Goal: Task Accomplishment & Management: Complete application form

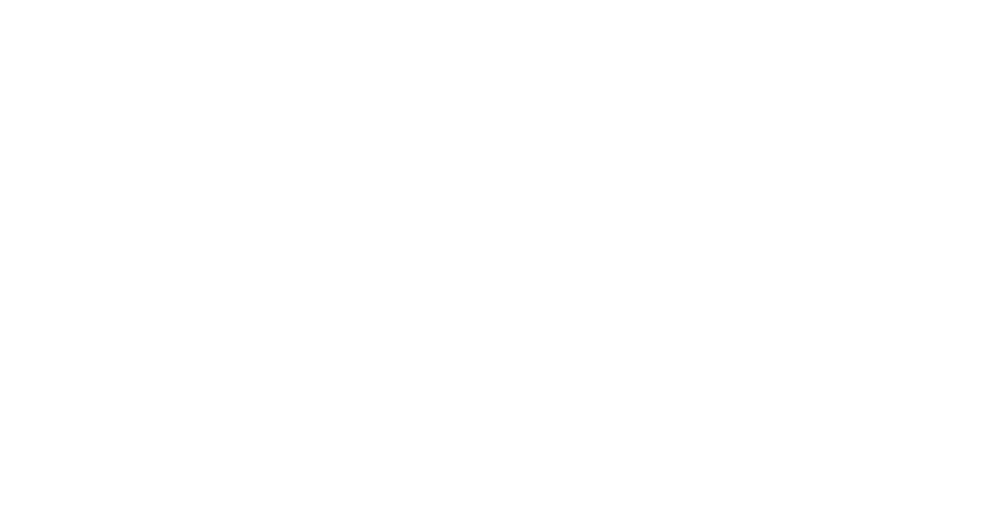
click at [0, 0] on html at bounding box center [0, 0] width 0 height 0
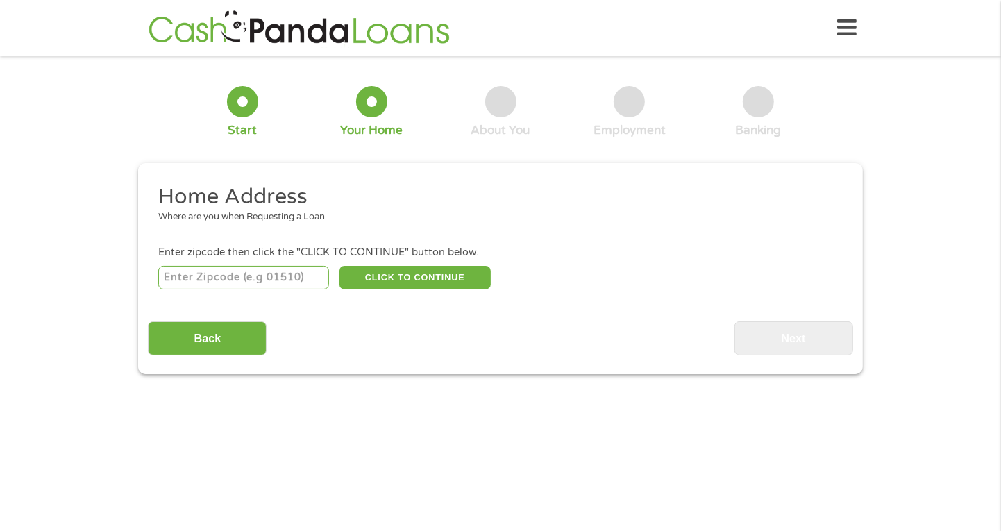
click at [241, 273] on input "number" at bounding box center [243, 278] width 171 height 24
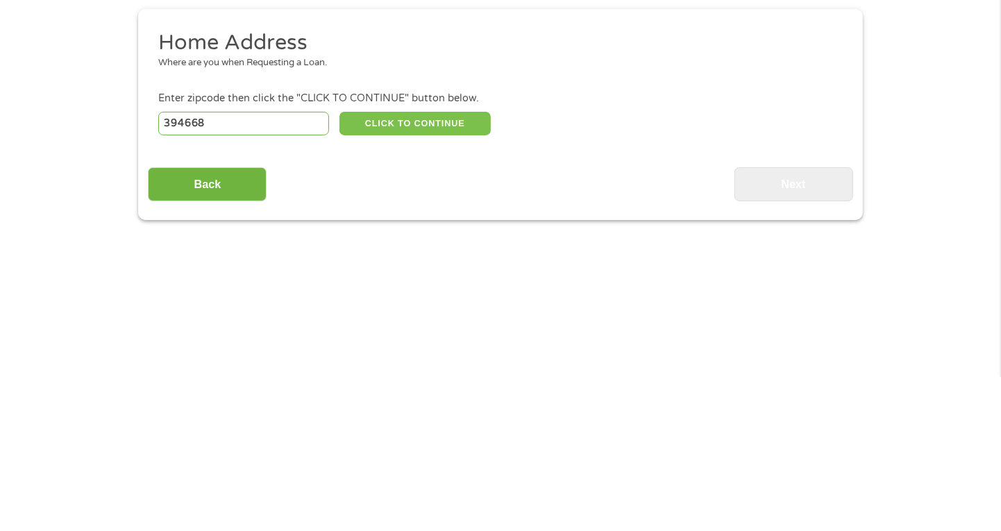
click at [421, 274] on button "CLICK TO CONTINUE" at bounding box center [414, 278] width 151 height 24
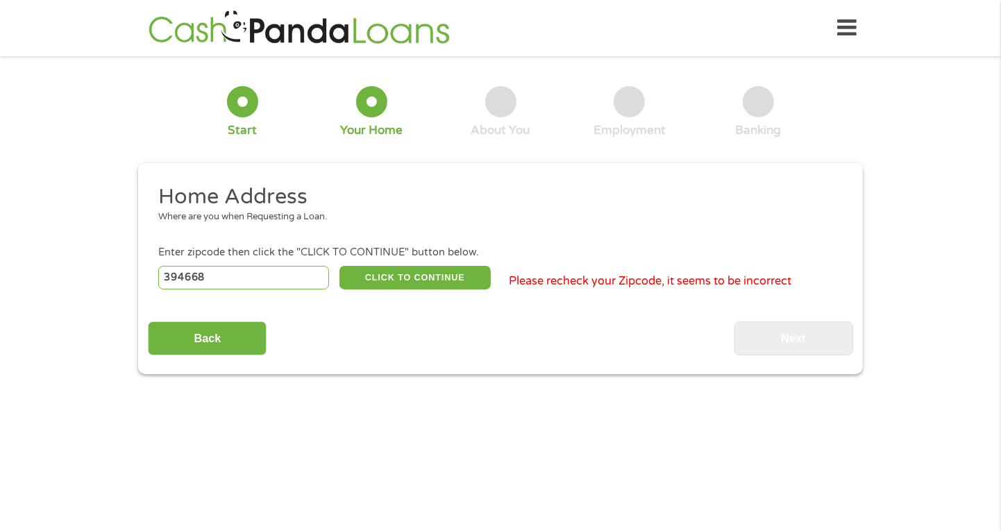
click at [258, 301] on div "Home Address Where are you when Requesting a Loan. Enter zipcode then click the…" at bounding box center [500, 269] width 705 height 172
click at [217, 280] on input "394668" at bounding box center [243, 278] width 171 height 24
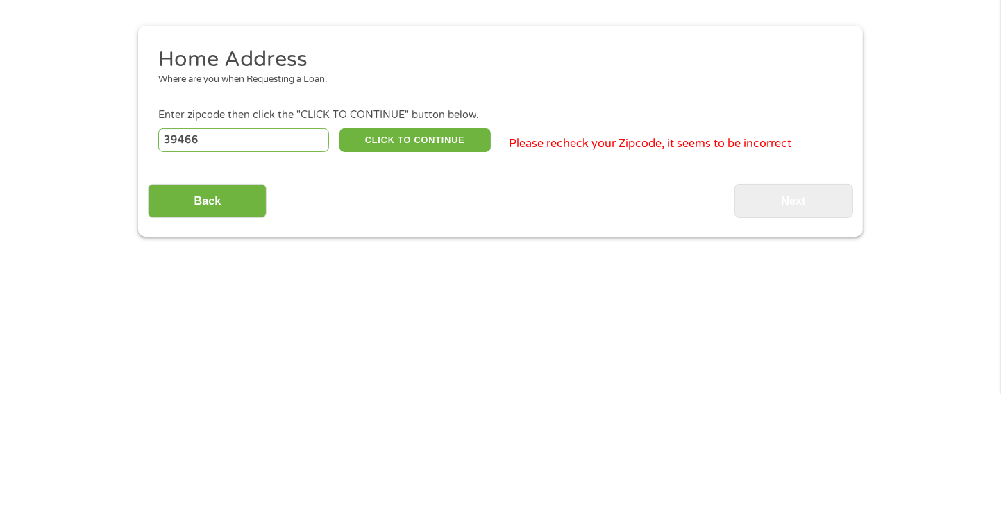
type input "39466"
click at [436, 276] on button "CLICK TO CONTINUE" at bounding box center [414, 278] width 151 height 24
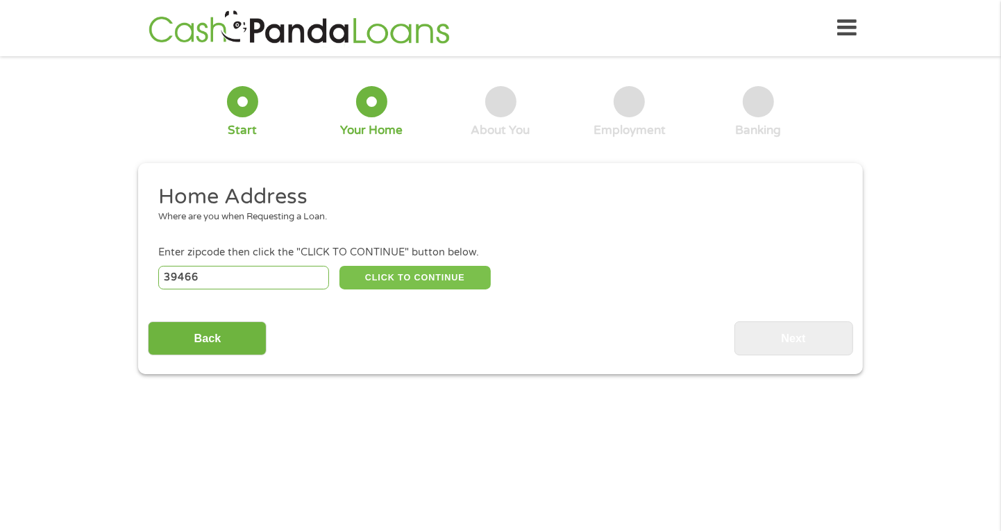
type input "39466"
type input "Picayune"
select select "[US_STATE]"
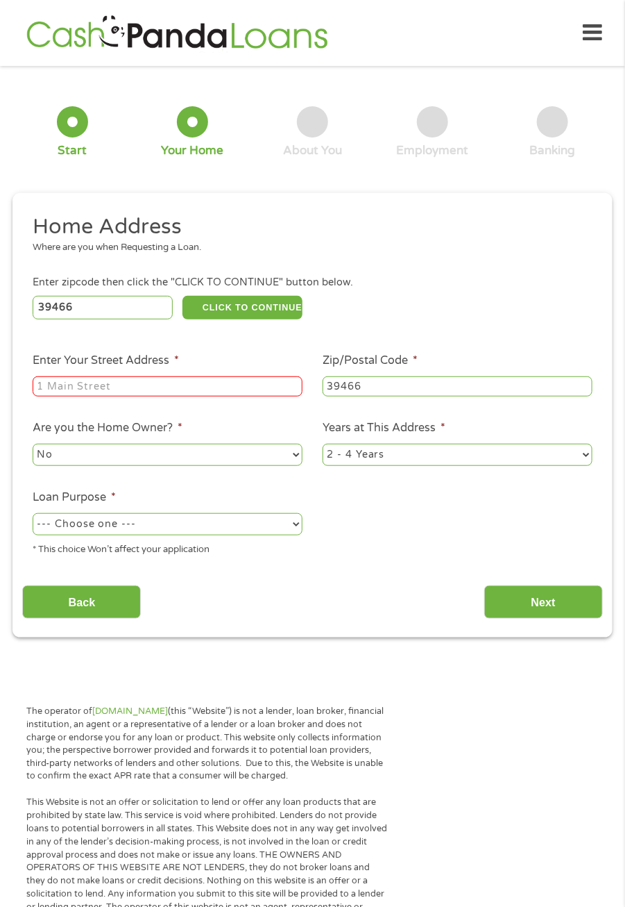
click at [100, 397] on input "Enter Your Street Address *" at bounding box center [168, 386] width 270 height 21
type input "[STREET_ADDRESS][PERSON_NAME]"
click at [301, 528] on select "--- Choose one --- Pay Bills Debt Consolidation Home Improvement Major Purchase…" at bounding box center [168, 524] width 270 height 22
select select "shorttermcash"
click at [33, 514] on select "--- Choose one --- Pay Bills Debt Consolidation Home Improvement Major Purchase…" at bounding box center [168, 524] width 270 height 22
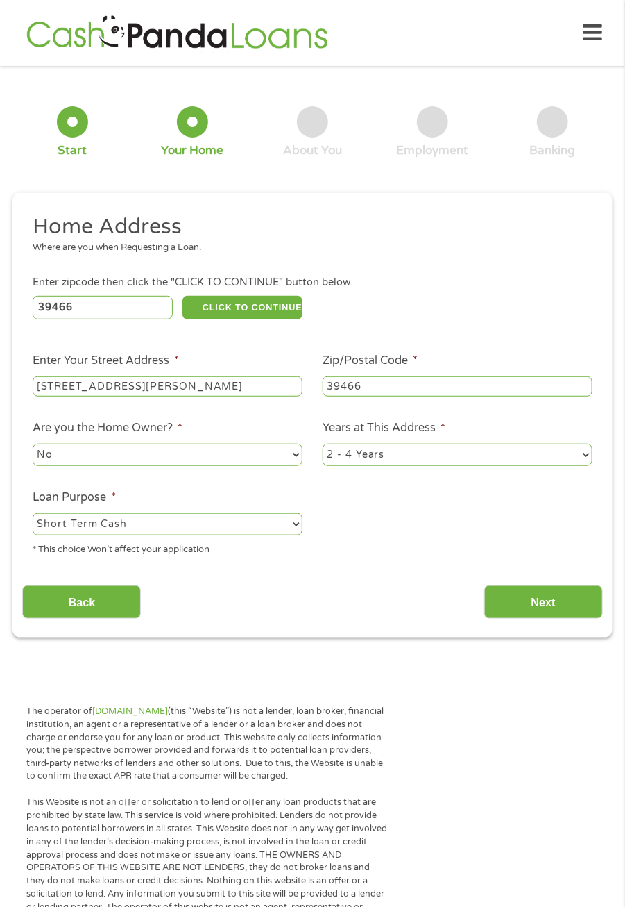
click at [535, 630] on div "This field is hidden when viewing the form gclid CjwKCAjw89jGBhB0EiwA2o1On5uzZ-…" at bounding box center [312, 415] width 600 height 444
click at [559, 607] on input "Next" at bounding box center [543, 602] width 119 height 34
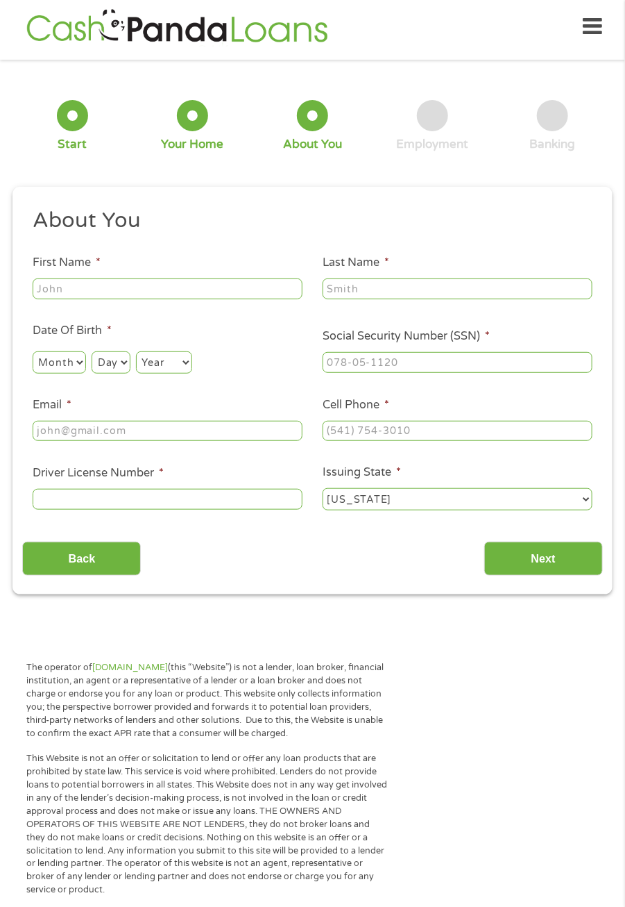
scroll to position [6, 6]
click at [237, 269] on li "First Name *" at bounding box center [167, 277] width 290 height 47
click at [227, 292] on input "First Name *" at bounding box center [168, 288] width 270 height 21
click at [253, 285] on input "First Name *" at bounding box center [168, 288] width 270 height 21
type input "Kenneth"
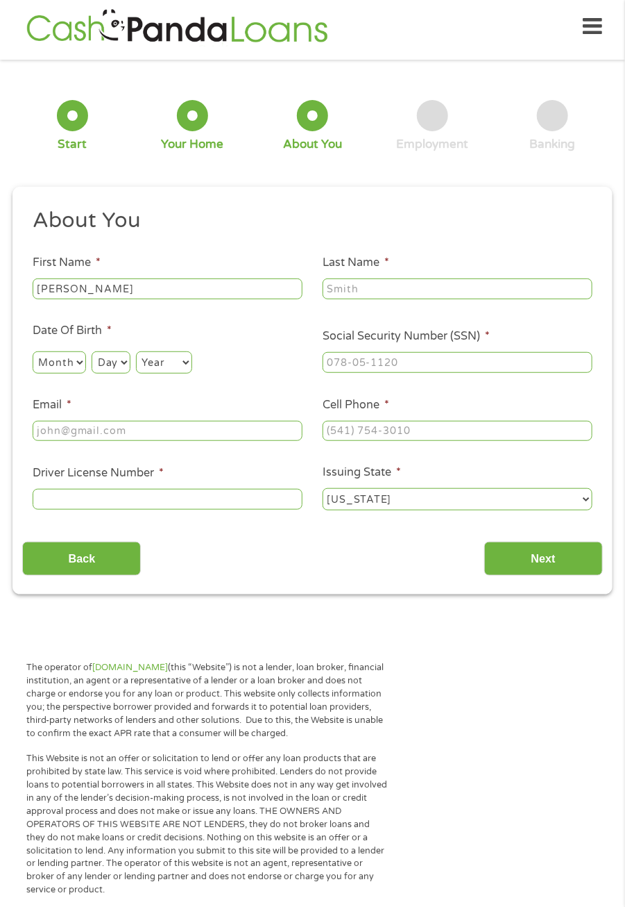
type input "Beydler"
type input "(540) 630-4916"
click at [217, 391] on ul "About You This field is hidden when viewing the form Title * --- Choose one ---…" at bounding box center [312, 365] width 580 height 316
click at [67, 352] on select "Month 1 2 3 4 5 6 7 8 9 10 11 12" at bounding box center [59, 362] width 53 height 22
select select "9"
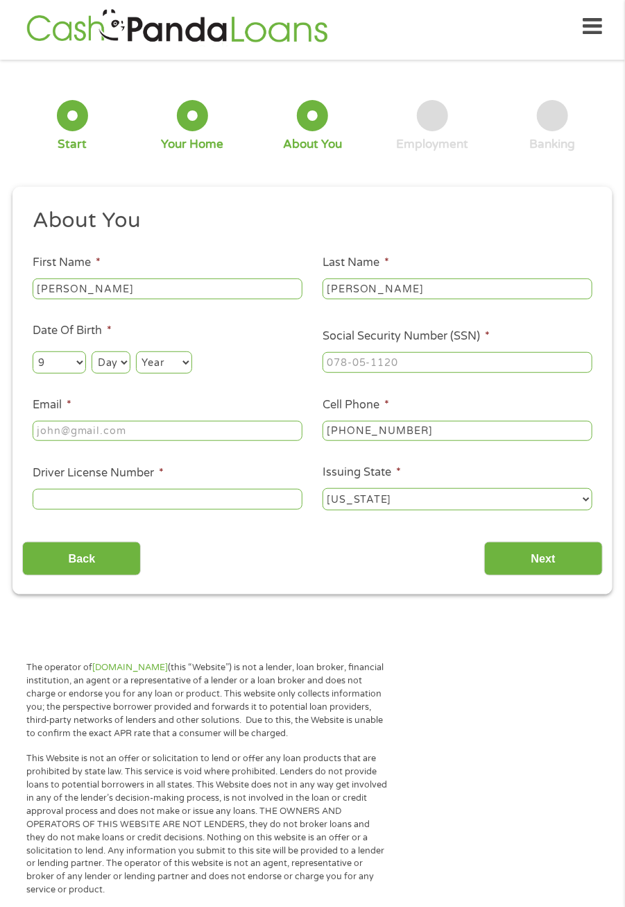
click at [33, 351] on select "Month 1 2 3 4 5 6 7 8 9 10 11 12" at bounding box center [59, 362] width 53 height 22
click at [119, 362] on select "Day 1 2 3 4 5 6 7 8 9 10 11 12 13 14 15 16 17 18 19 20 21 22 23 24 25 26 27 28 …" at bounding box center [111, 362] width 38 height 22
select select "11"
click at [92, 351] on select "Day 1 2 3 4 5 6 7 8 9 10 11 12 13 14 15 16 17 18 19 20 21 22 23 24 25 26 27 28 …" at bounding box center [111, 362] width 38 height 22
click at [184, 362] on select "Year [DATE] 2006 2005 2004 2003 2002 2001 2000 1999 1998 1997 1996 1995 1994 19…" at bounding box center [164, 362] width 56 height 22
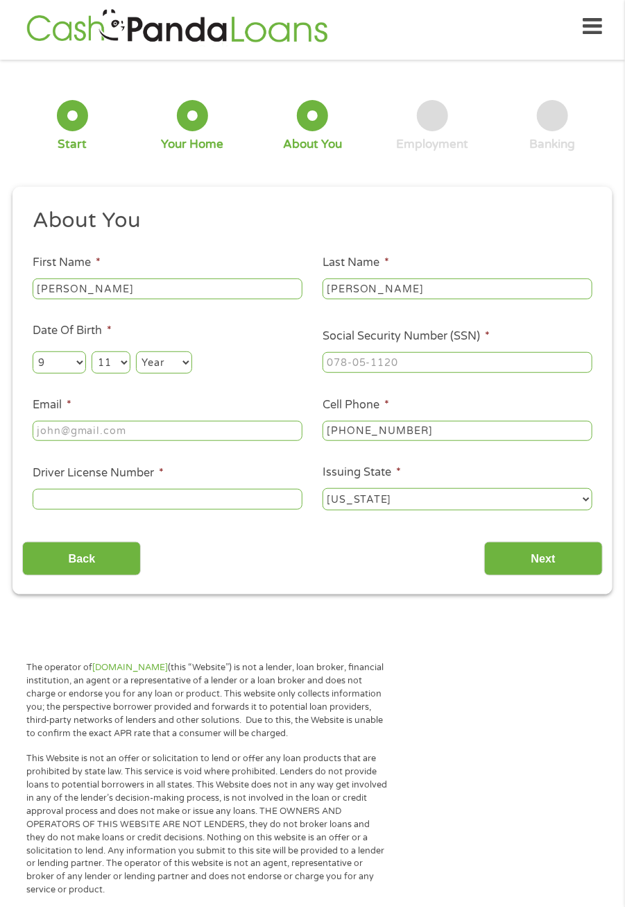
scroll to position [0, 0]
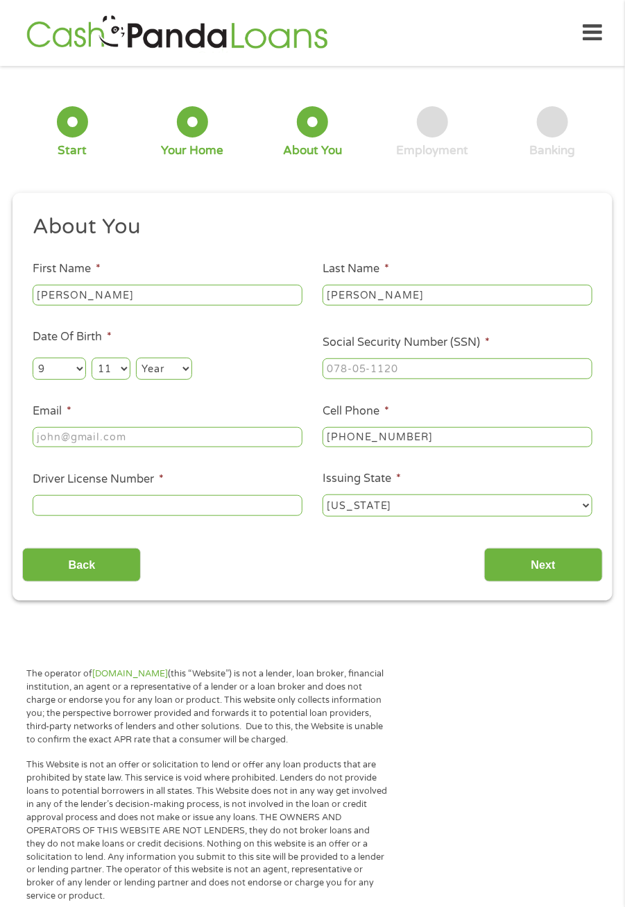
click at [191, 368] on select "Year [DATE] 2006 2005 2004 2003 2002 2001 2000 1999 1998 1997 1996 1995 1994 19…" at bounding box center [164, 368] width 56 height 22
click at [265, 833] on p "This Website is not an offer or solicitation to lend or offer any loan products…" at bounding box center [207, 831] width 362 height 144
click at [266, 436] on input "Email *" at bounding box center [168, 437] width 270 height 21
click at [189, 373] on select "Year [DATE] 2006 2005 2004 2003 2002 2001 2000 1999 1998 1997 1996 1995 1994 19…" at bounding box center [164, 368] width 56 height 22
click at [228, 550] on div "Back Next" at bounding box center [312, 560] width 580 height 44
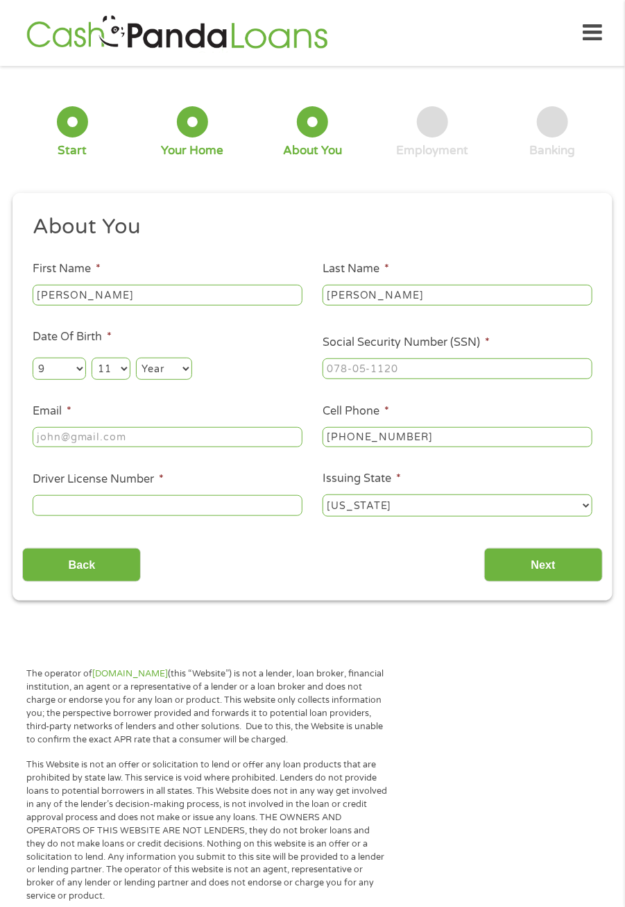
click at [2, 128] on div "1 Start 2 Your Home 3 About You 4 Employment 5 Banking 6 This field is hidden w…" at bounding box center [312, 338] width 625 height 524
click at [190, 376] on select "Year [DATE] 2006 2005 2004 2003 2002 2001 2000 1999 1998 1997 1996 1995 1994 19…" at bounding box center [164, 368] width 56 height 22
select select "1963"
click at [136, 358] on select "Year [DATE] 2006 2005 2004 2003 2002 2001 2000 1999 1998 1997 1996 1995 1994 19…" at bounding box center [164, 368] width 56 height 22
click at [231, 439] on input "Email *" at bounding box center [168, 437] width 270 height 21
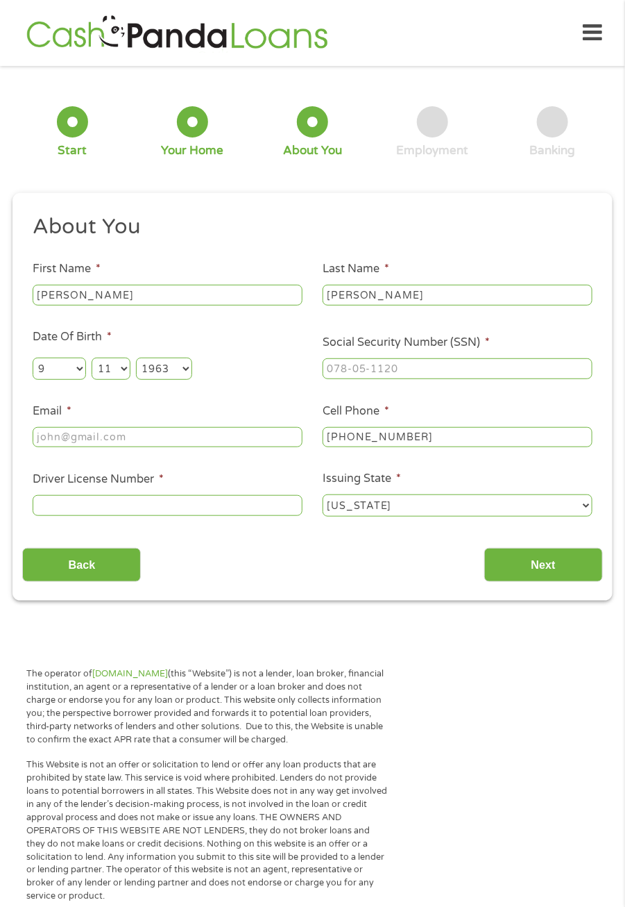
click at [230, 291] on input "Kenneth" at bounding box center [168, 295] width 270 height 21
click at [442, 292] on input "Beydler" at bounding box center [458, 295] width 270 height 21
type input "B"
click at [155, 292] on input "Kenneth" at bounding box center [168, 295] width 270 height 21
type input "K"
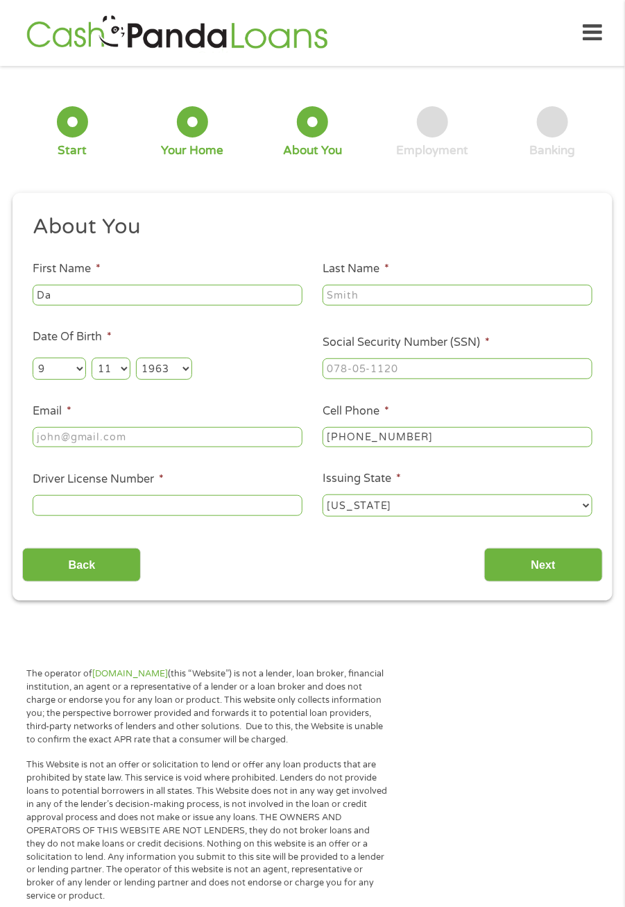
type input "Danielle"
type input "[PERSON_NAME]"
type input "daniellepaxton9@gmail.com"
type input "(540) 630-4916"
click at [56, 362] on select "Month 1 2 3 4 5 6 7 8 9 10 11 12" at bounding box center [59, 368] width 53 height 22
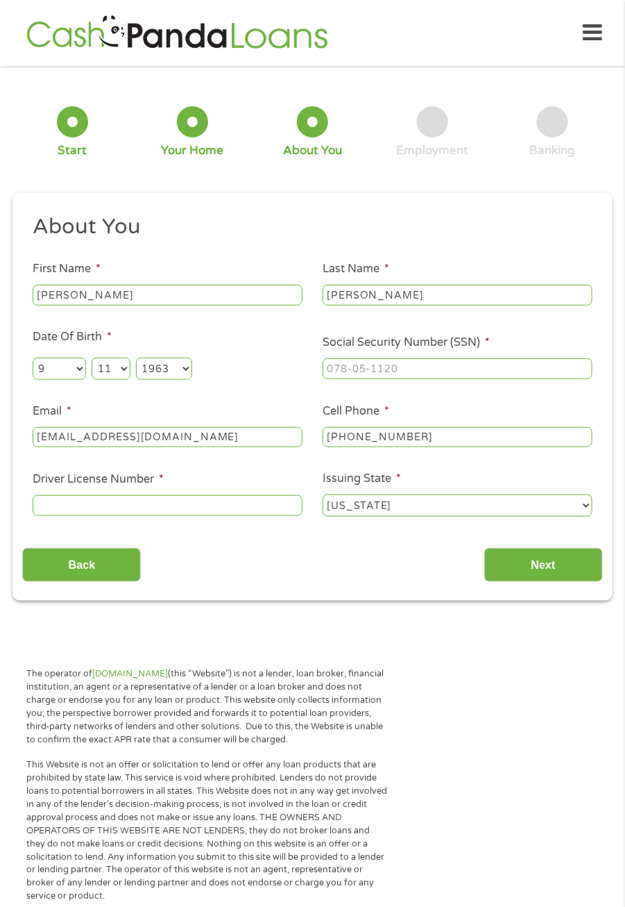
select select "2"
click at [33, 358] on select "Month 1 2 3 4 5 6 7 8 9 10 11 12" at bounding box center [59, 368] width 53 height 22
click at [125, 374] on select "Day 1 2 3 4 5 6 7 8 9 10 11 12 13 14 15 16 17 18 19 20 21 22 23 24 25 26 27 28 …" at bounding box center [111, 368] width 38 height 22
select select "20"
click at [92, 358] on select "Day 1 2 3 4 5 6 7 8 9 10 11 12 13 14 15 16 17 18 19 20 21 22 23 24 25 26 27 28 …" at bounding box center [111, 368] width 38 height 22
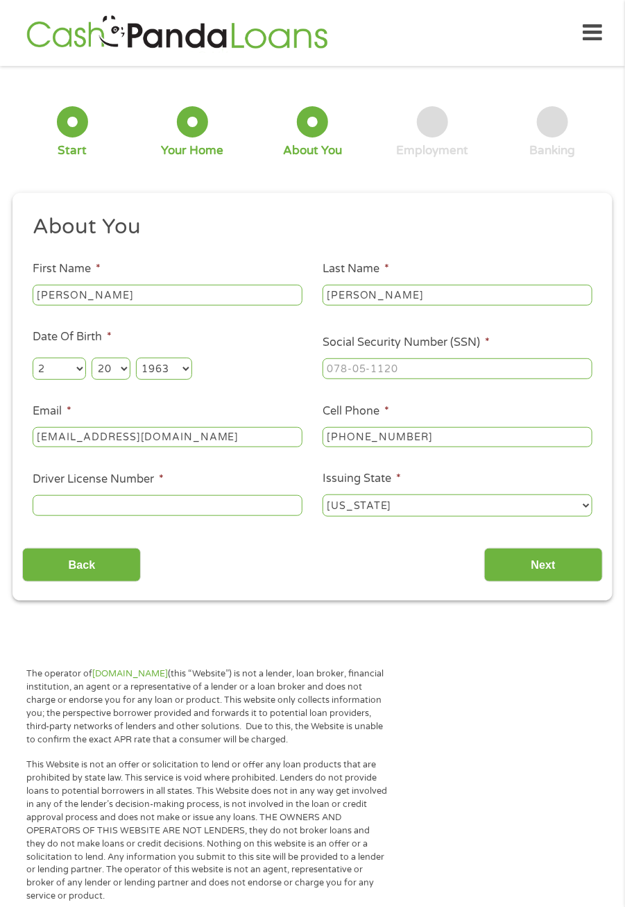
click at [184, 377] on select "Year [DATE] 2006 2005 2004 2003 2002 2001 2000 1999 1998 1997 1996 1995 1994 19…" at bounding box center [164, 368] width 56 height 22
select select "1971"
click at [136, 358] on select "Year [DATE] 2006 2005 2004 2003 2002 2001 2000 1999 1998 1997 1996 1995 1994 19…" at bounding box center [164, 368] width 56 height 22
click at [430, 369] on input "Social Security Number (SSN) *" at bounding box center [458, 368] width 270 height 21
type input "282-84-4726"
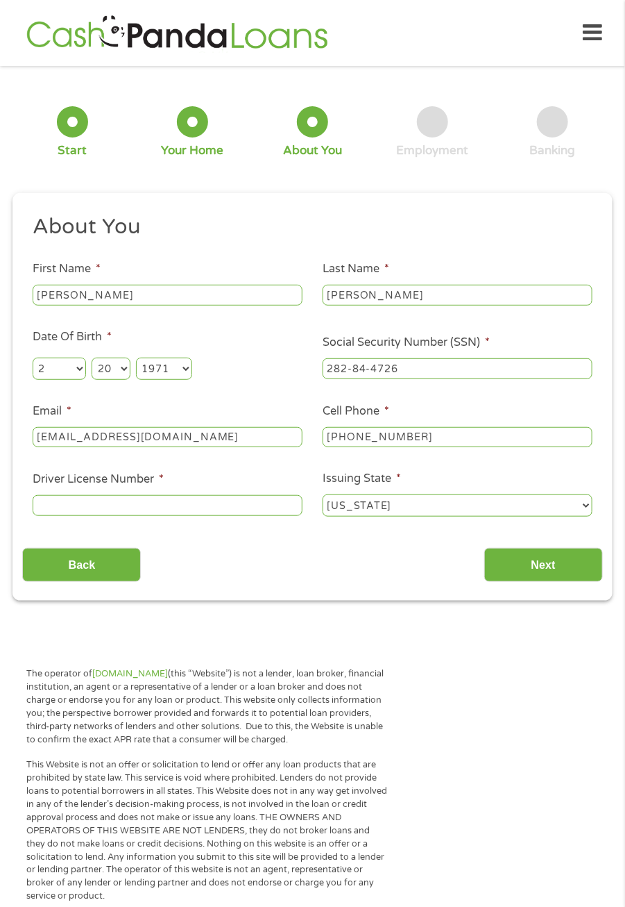
click at [199, 511] on input "Driver License Number *" at bounding box center [168, 505] width 270 height 21
type input "T66703776"
click at [578, 508] on select "Alabama Alaska Arizona Arkansas California Colorado Connecticut Delaware Distri…" at bounding box center [458, 505] width 270 height 22
select select "[US_STATE]"
click at [323, 496] on select "Alabama Alaska Arizona Arkansas California Colorado Connecticut Delaware Distri…" at bounding box center [458, 505] width 270 height 22
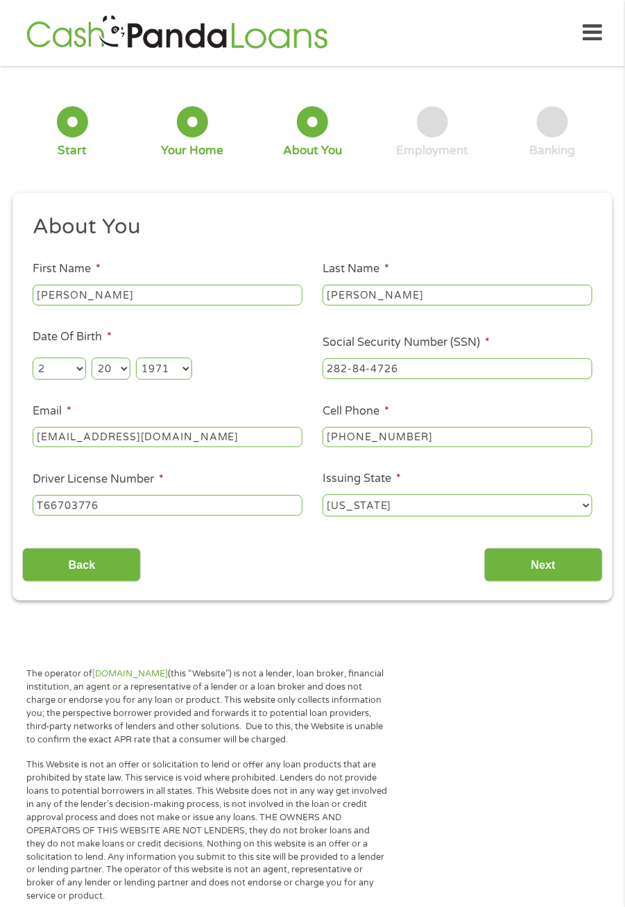
click at [545, 573] on input "Next" at bounding box center [543, 565] width 119 height 34
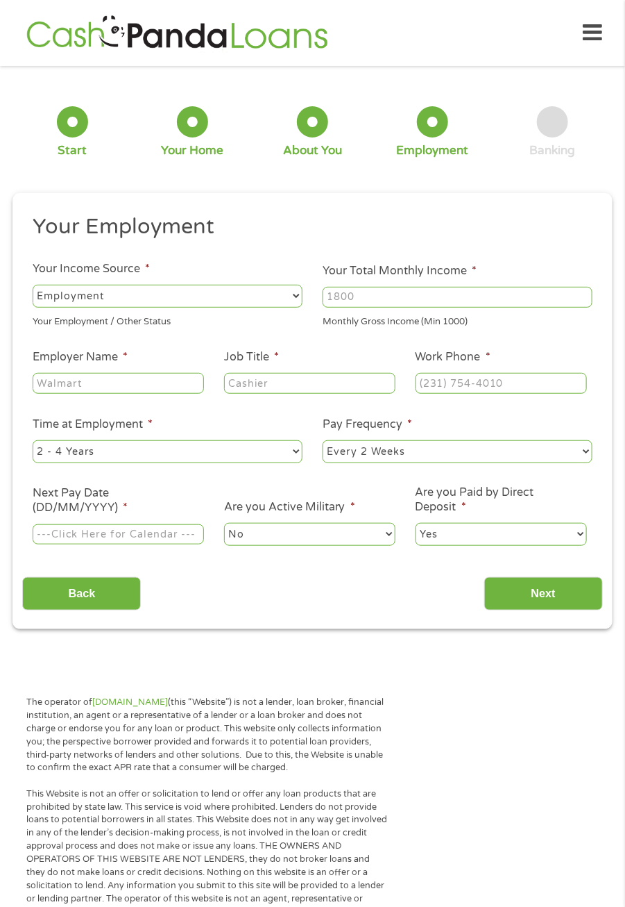
scroll to position [6, 0]
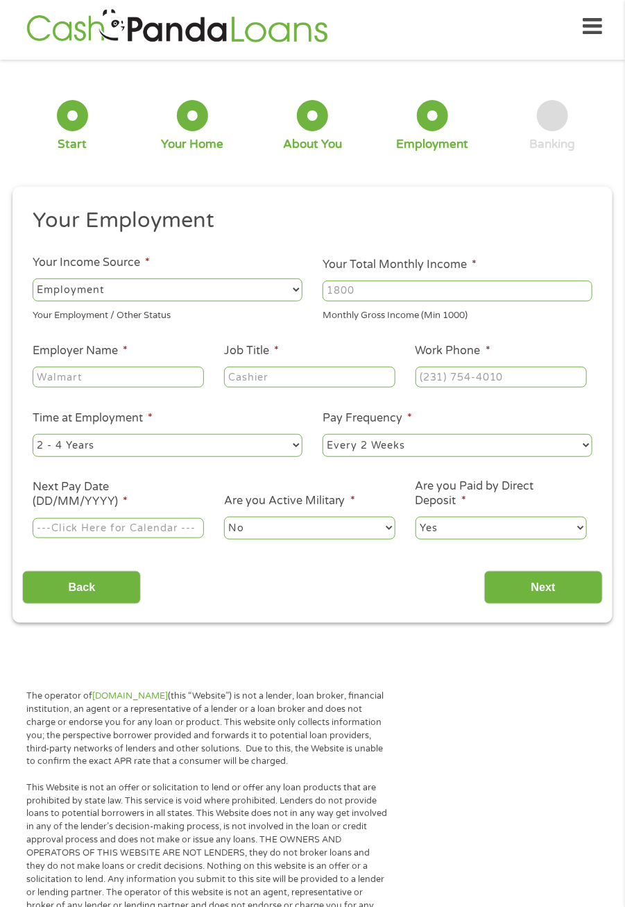
click at [111, 280] on select "--- Choose one --- Employment Self Employed Benefits" at bounding box center [168, 289] width 270 height 22
click at [33, 278] on select "--- Choose one --- Employment Self Employed Benefits" at bounding box center [168, 289] width 270 height 22
click at [393, 289] on input "Your Total Monthly Income *" at bounding box center [458, 290] width 270 height 21
type input "1600"
click at [112, 377] on input "Employer Name *" at bounding box center [118, 376] width 171 height 21
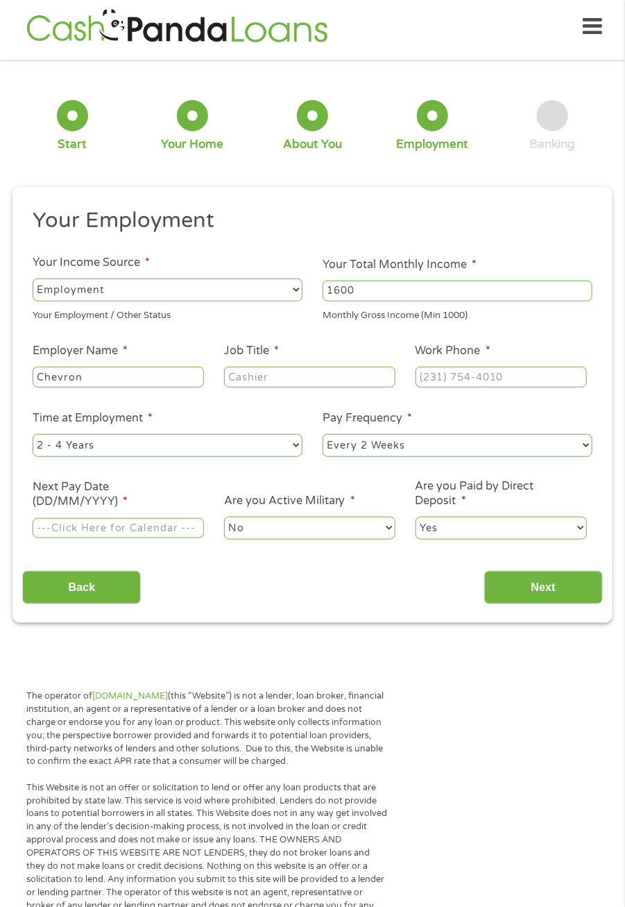
type input "Chevron"
click at [341, 368] on input "Job Title *" at bounding box center [309, 376] width 171 height 21
type input "Cashier"
click at [482, 376] on input "Work Phone *" at bounding box center [501, 376] width 171 height 21
type input "(601) 798-9554"
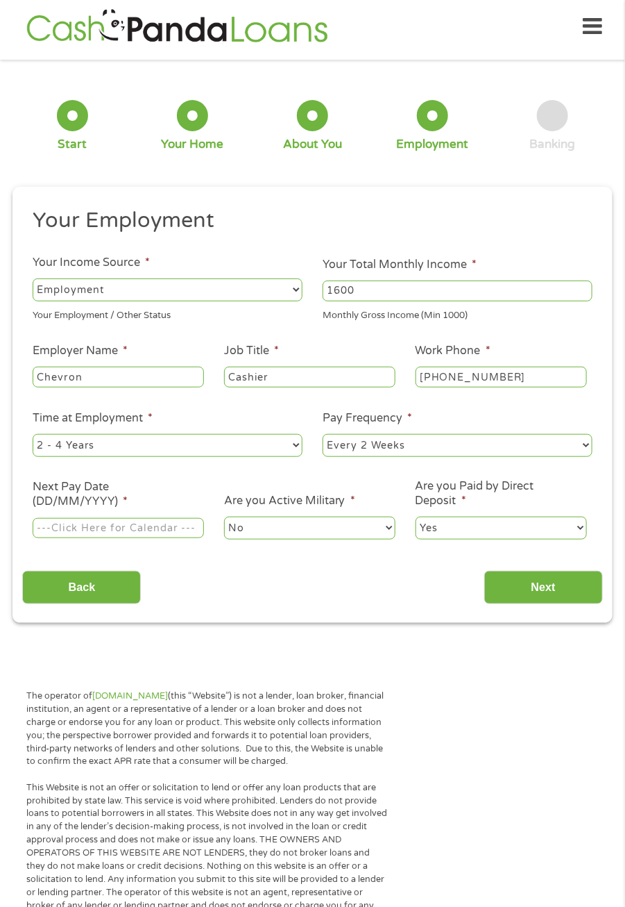
click at [294, 450] on select "--- Choose one --- 1 Year or less 1 - 2 Years 2 - 4 Years Over 4 Years" at bounding box center [168, 445] width 270 height 22
select select "12months"
click at [33, 434] on select "--- Choose one --- 1 Year or less 1 - 2 Years 2 - 4 Years Over 4 Years" at bounding box center [168, 445] width 270 height 22
click at [578, 448] on select "--- Choose one --- Every 2 Weeks Every Week Monthly Semi-Monthly" at bounding box center [458, 445] width 270 height 22
select select "weekly"
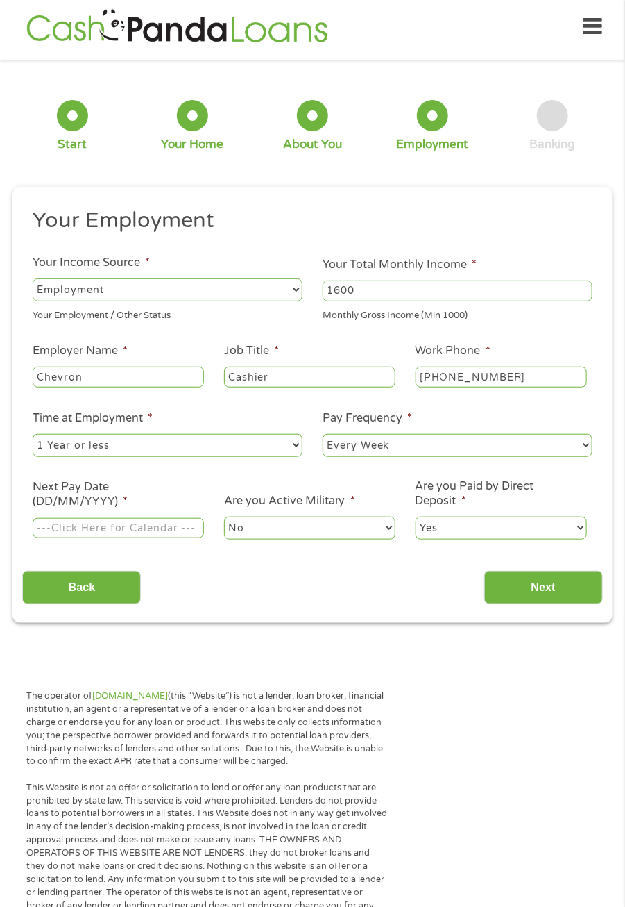
click at [323, 434] on select "--- Choose one --- Every 2 Weeks Every Week Monthly Semi-Monthly" at bounding box center [458, 445] width 270 height 22
click at [177, 530] on input "Next Pay Date (DD/MM/YYYY) *" at bounding box center [118, 528] width 171 height 21
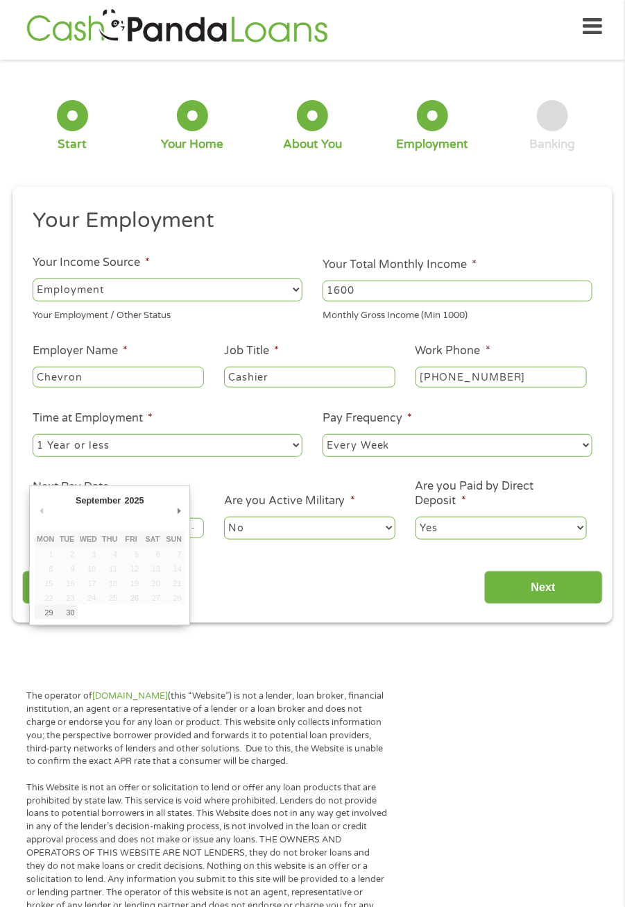
type input "30/09/2025"
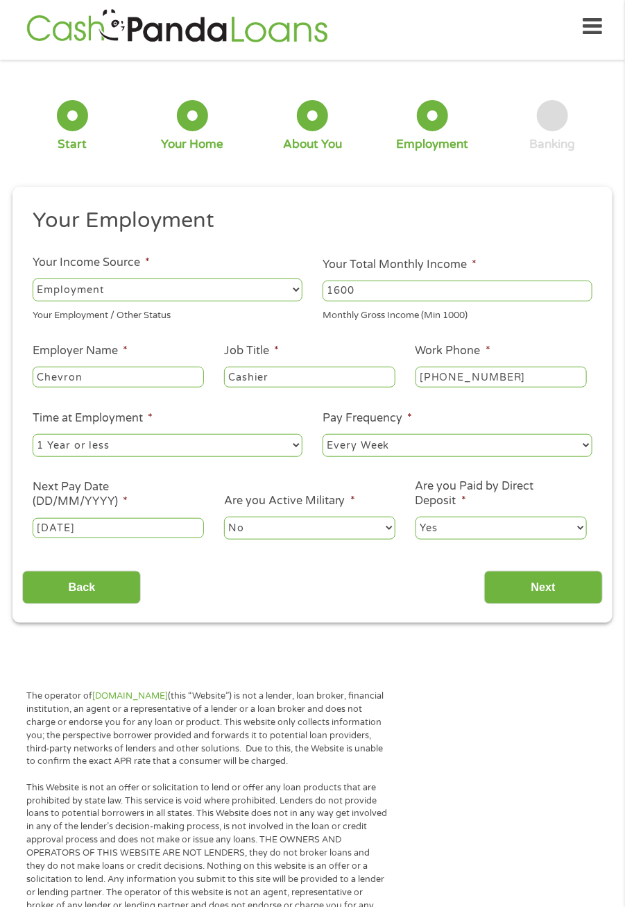
click at [548, 593] on input "Next" at bounding box center [543, 588] width 119 height 34
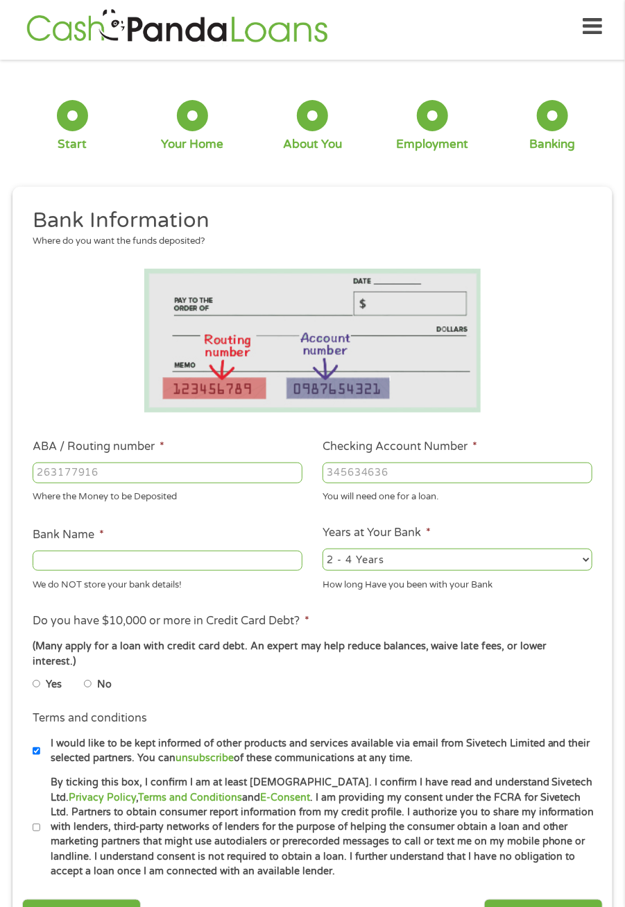
scroll to position [6, 6]
click at [100, 900] on input "Back" at bounding box center [81, 916] width 119 height 34
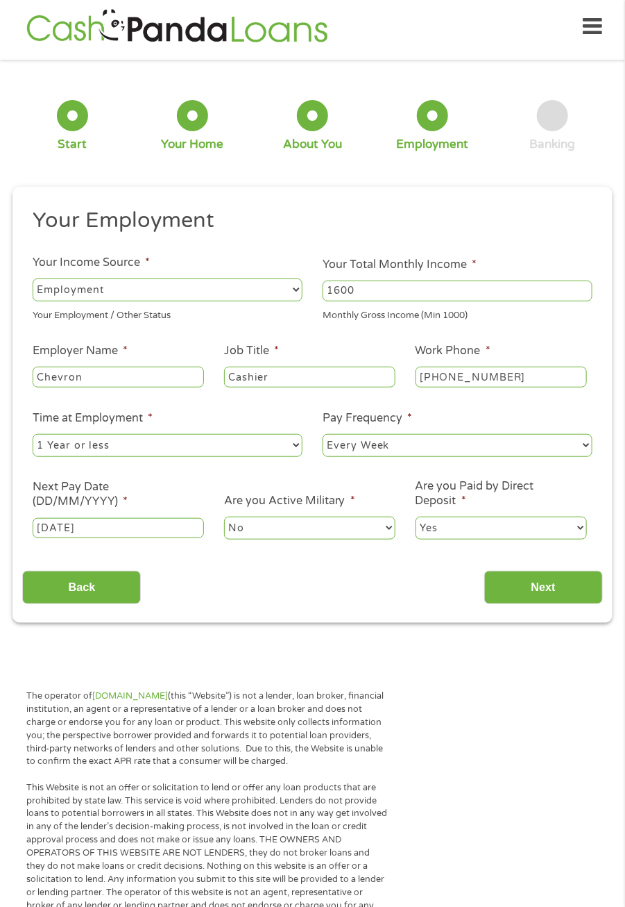
click at [525, 578] on input "Next" at bounding box center [543, 588] width 119 height 34
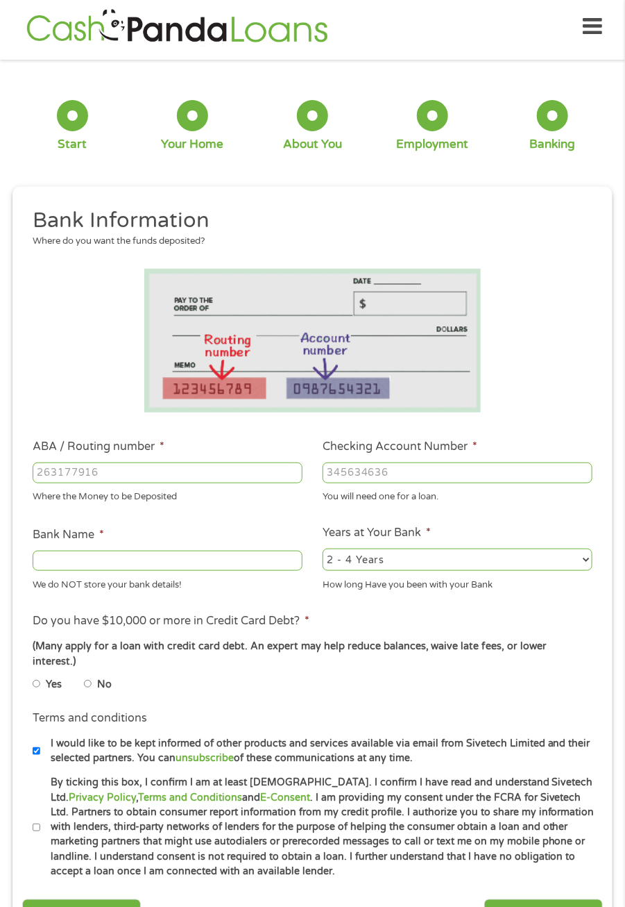
click at [146, 469] on input "ABA / Routing number *" at bounding box center [168, 472] width 270 height 21
type input "031101279"
type input "THE BANCORP BANK"
type input "031101279"
click at [439, 468] on input "Checking Account Number *" at bounding box center [458, 472] width 270 height 21
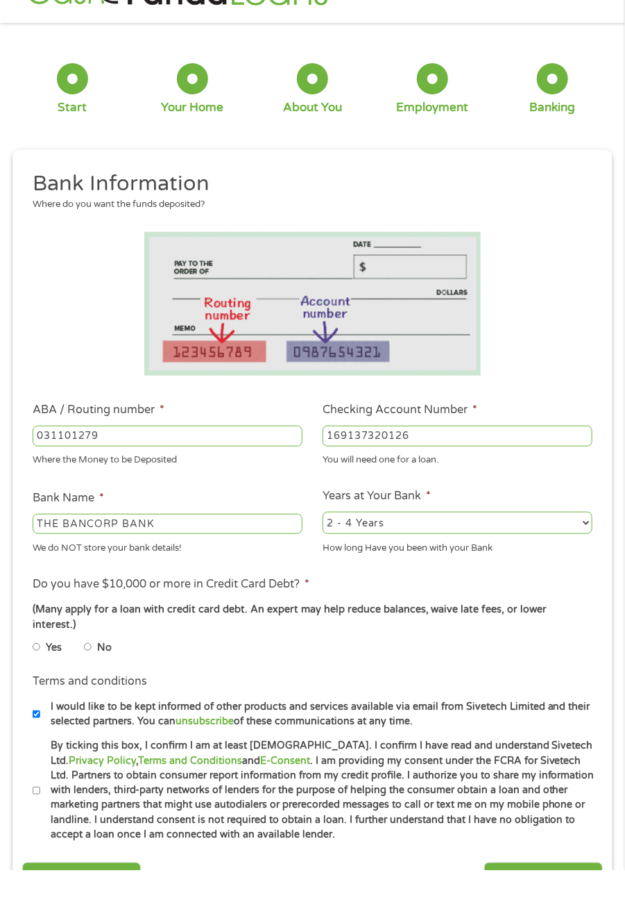
scroll to position [6, 0]
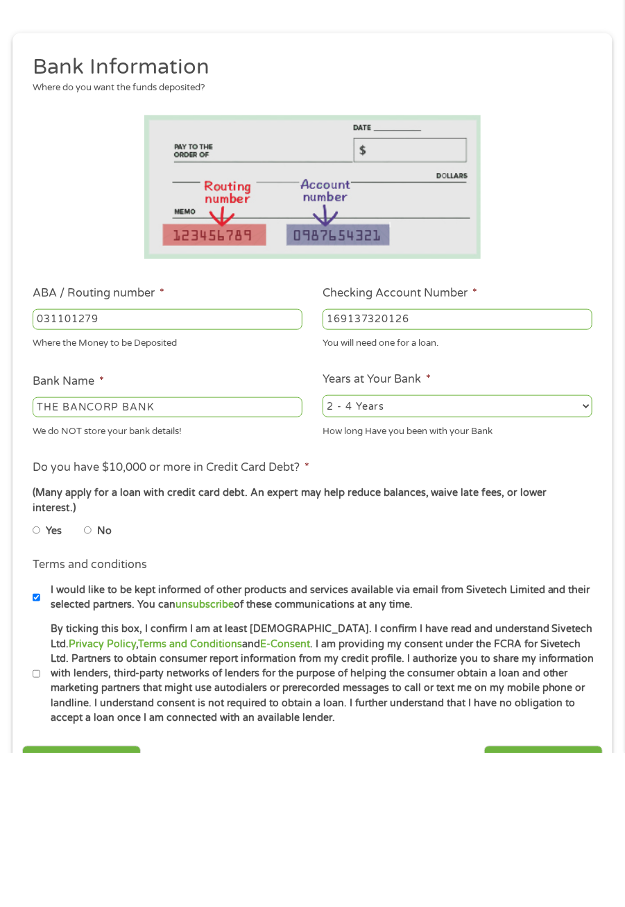
type input "169137320126"
click at [578, 564] on select "2 - 4 Years 6 - 12 Months 1 - 2 Years Over 4 Years" at bounding box center [458, 559] width 270 height 22
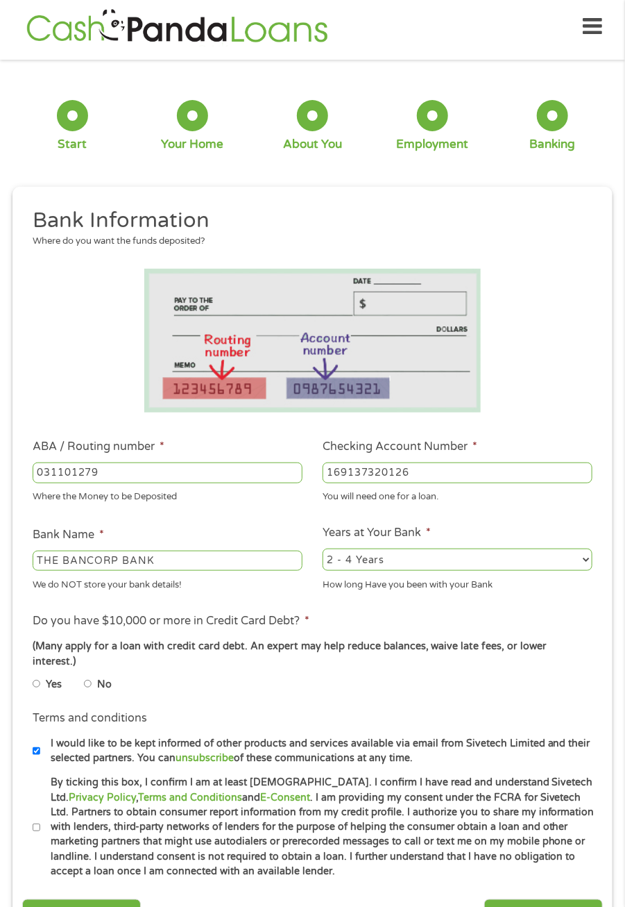
click at [439, 560] on select "2 - 4 Years 6 - 12 Months 1 - 2 Years Over 4 Years" at bounding box center [458, 559] width 270 height 22
select select "60months"
click at [323, 548] on select "2 - 4 Years 6 - 12 Months 1 - 2 Years Over 4 Years" at bounding box center [458, 559] width 270 height 22
click at [92, 675] on input "No" at bounding box center [88, 683] width 8 height 17
radio input "true"
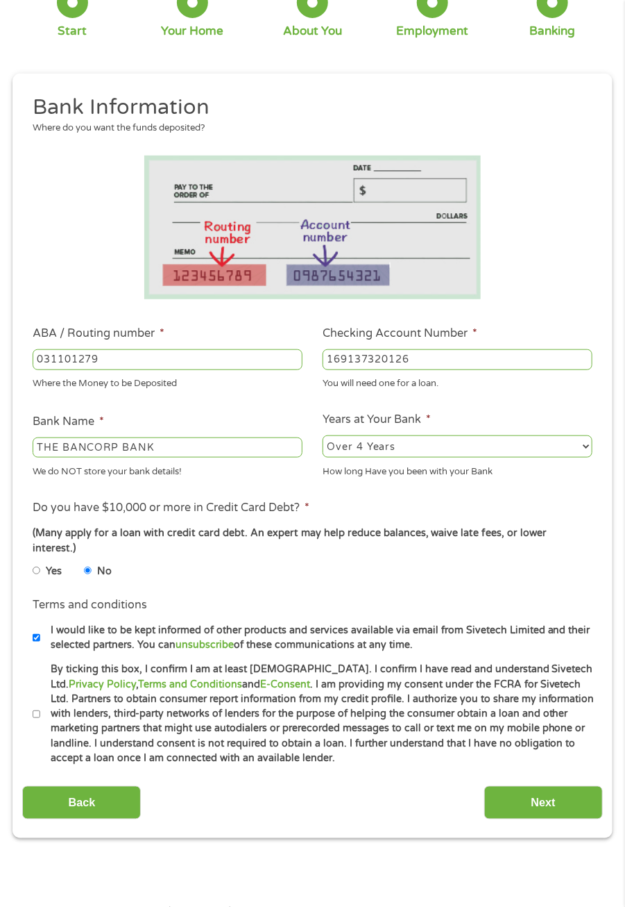
scroll to position [126, 0]
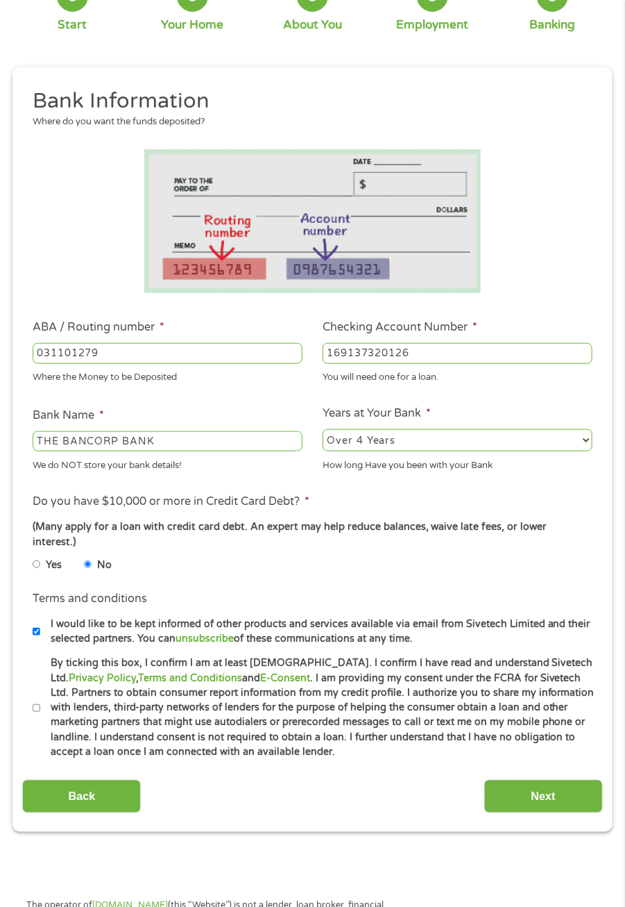
click at [34, 700] on input "By ticking this box, I confirm I am at least 18 years old. I confirm I have rea…" at bounding box center [37, 708] width 8 height 17
checkbox input "true"
click at [539, 786] on input "Next" at bounding box center [543, 796] width 119 height 34
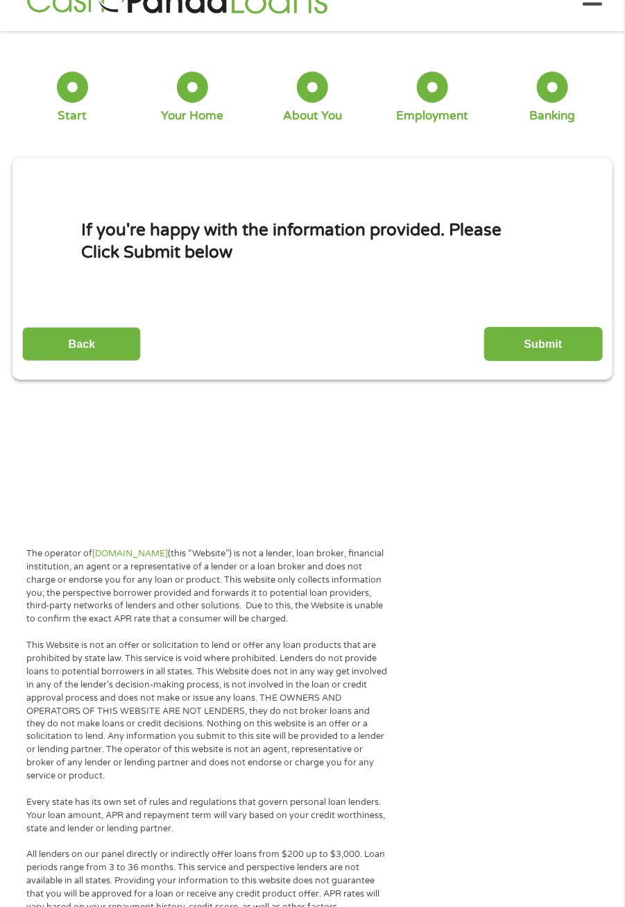
scroll to position [6, 0]
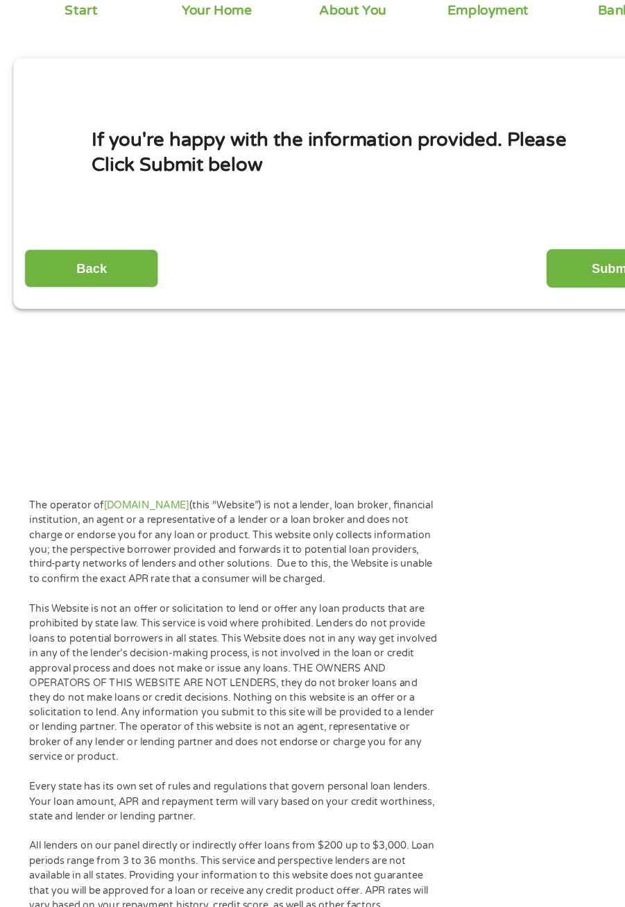
scroll to position [62, 0]
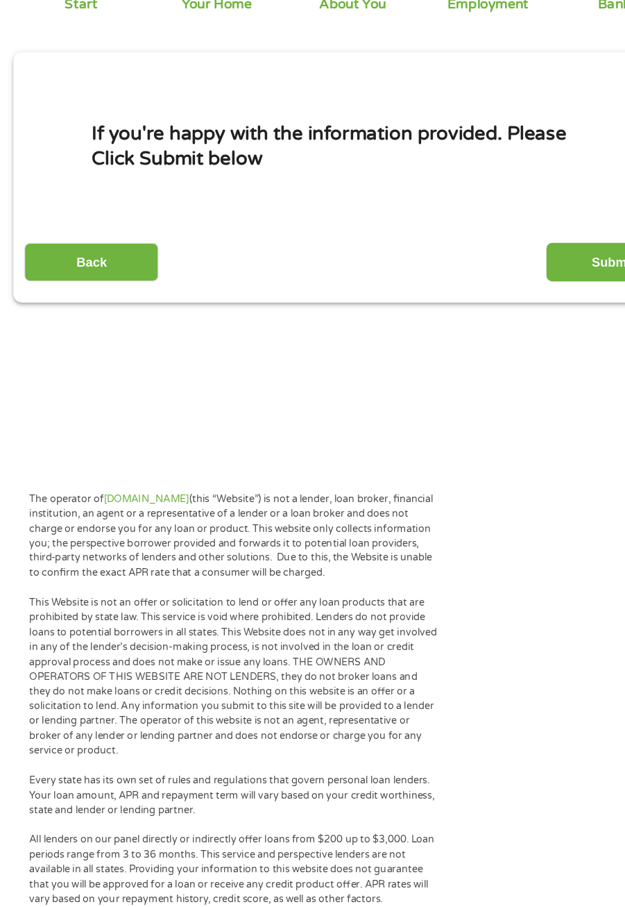
click at [530, 308] on input "Submit" at bounding box center [543, 316] width 119 height 34
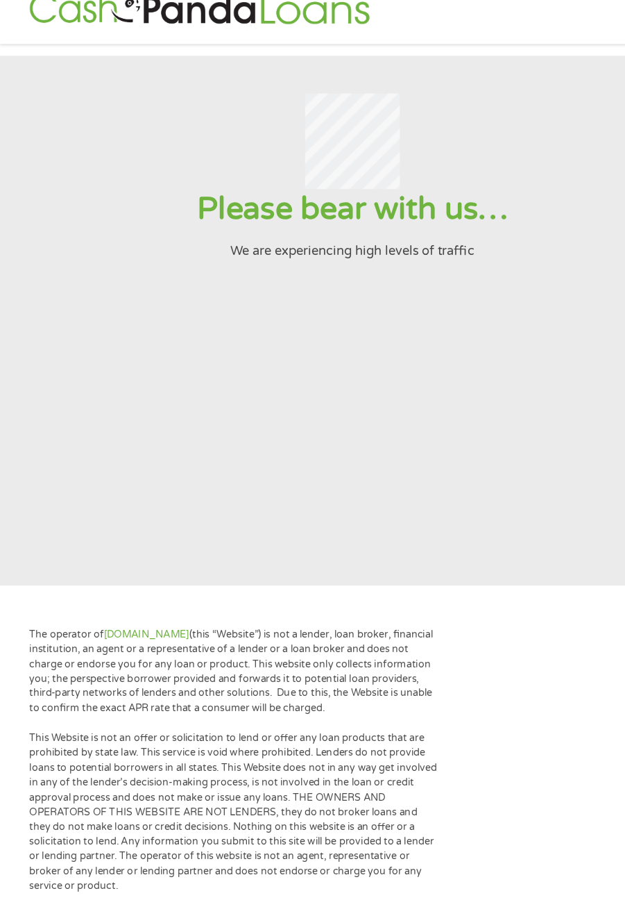
scroll to position [0, 0]
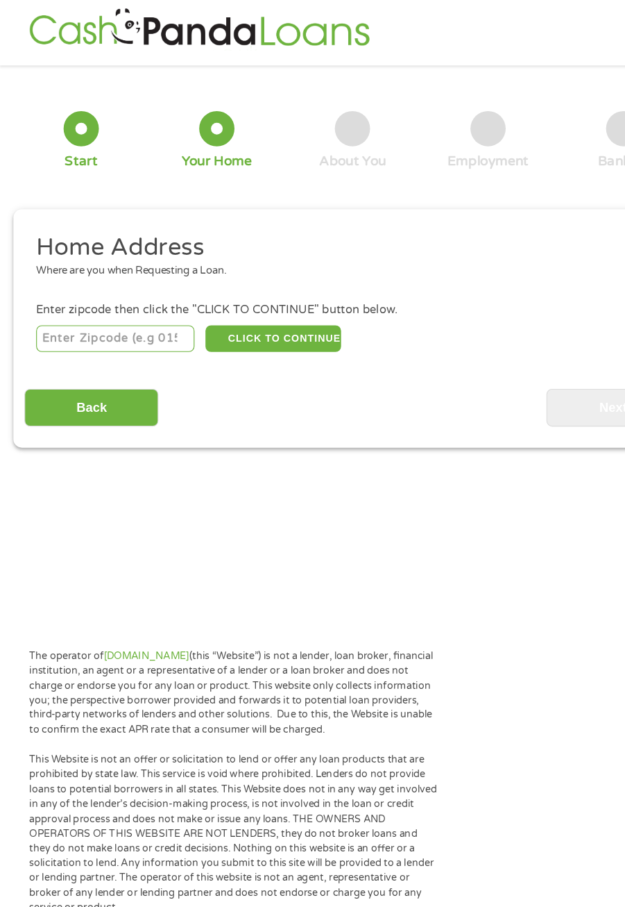
click at [143, 305] on input "number" at bounding box center [103, 308] width 140 height 24
type input "39466"
click at [249, 311] on button "CLICK TO CONTINUE" at bounding box center [243, 308] width 120 height 24
type input "39466"
type input "Picayune"
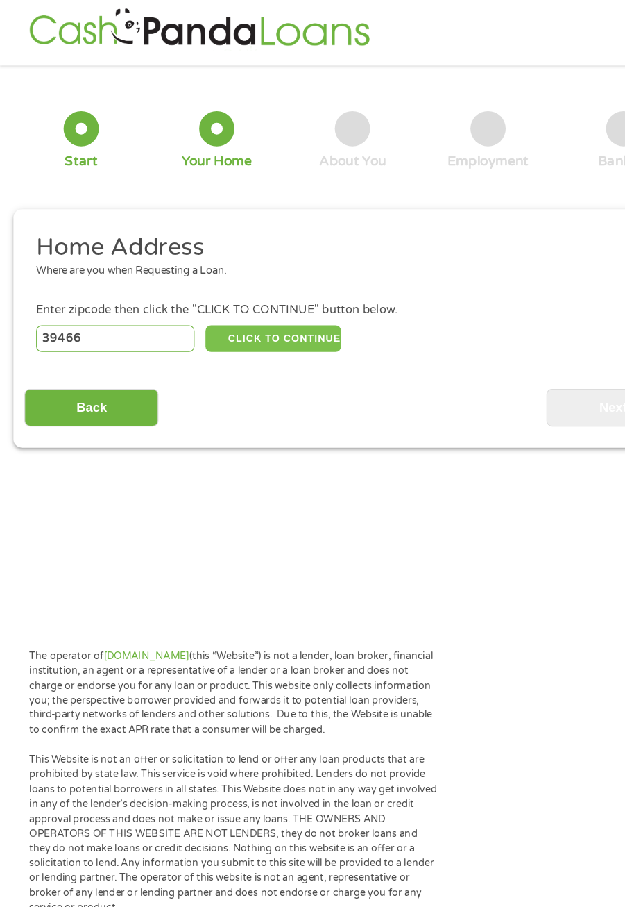
select select "[US_STATE]"
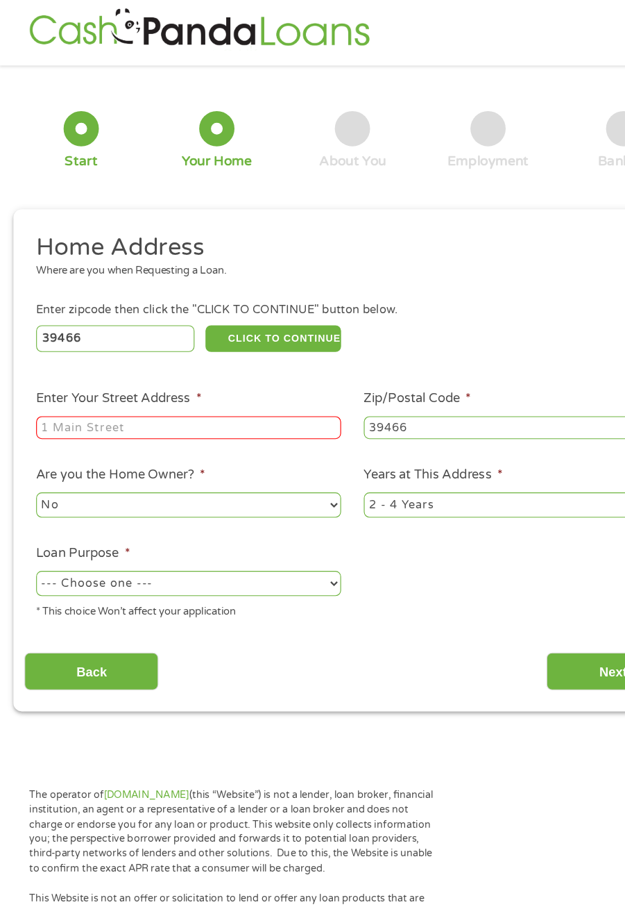
click at [202, 392] on input "Enter Your Street Address *" at bounding box center [168, 386] width 270 height 21
type input "[STREET_ADDRESS][PERSON_NAME]"
click at [293, 528] on select "--- Choose one --- Pay Bills Debt Consolidation Home Improvement Major Purchase…" at bounding box center [168, 524] width 270 height 22
select select "shorttermcash"
click at [33, 514] on select "--- Choose one --- Pay Bills Debt Consolidation Home Improvement Major Purchase…" at bounding box center [168, 524] width 270 height 22
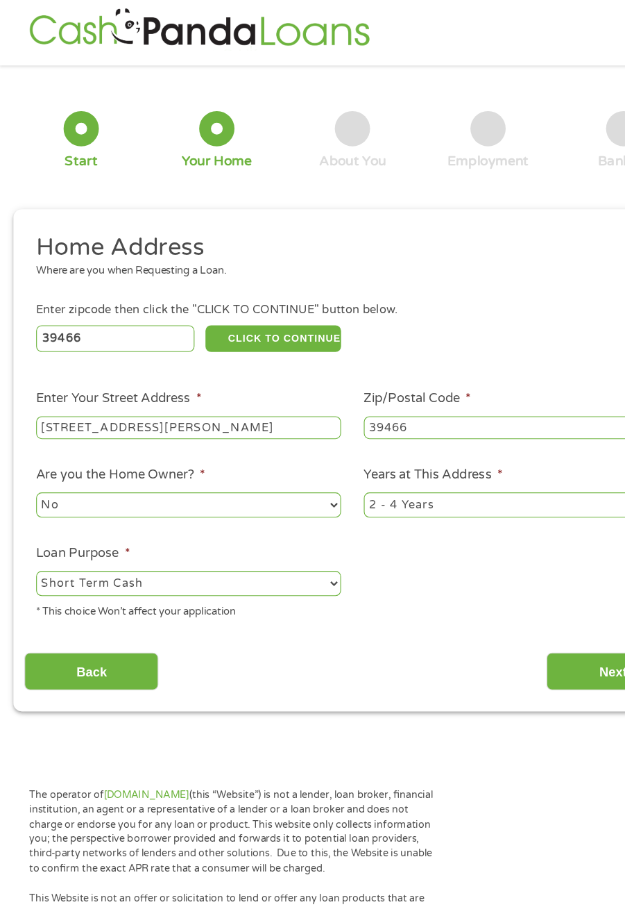
click at [114, 618] on input "Back" at bounding box center [81, 602] width 119 height 34
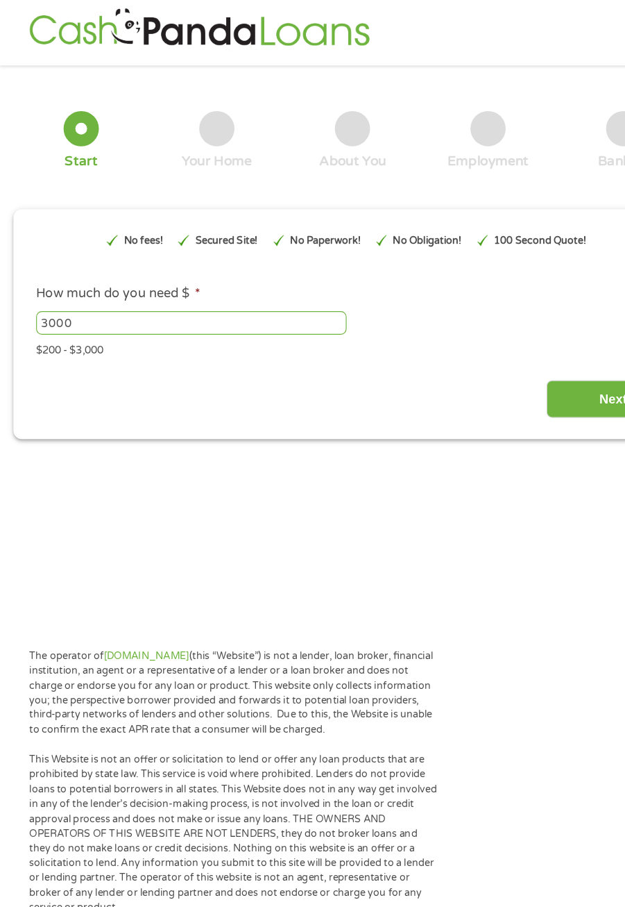
scroll to position [6, 0]
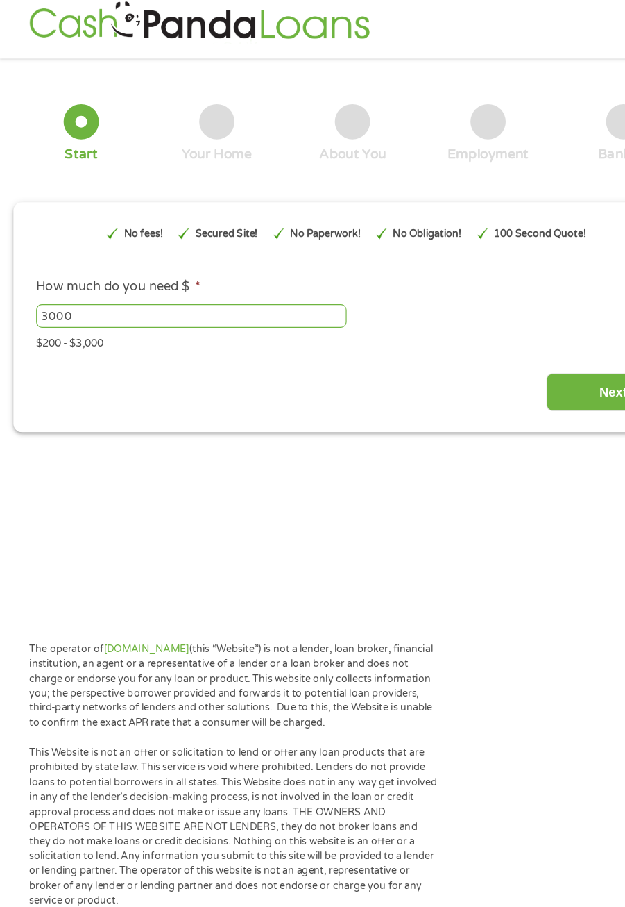
click at [521, 343] on input "Next" at bounding box center [543, 355] width 119 height 34
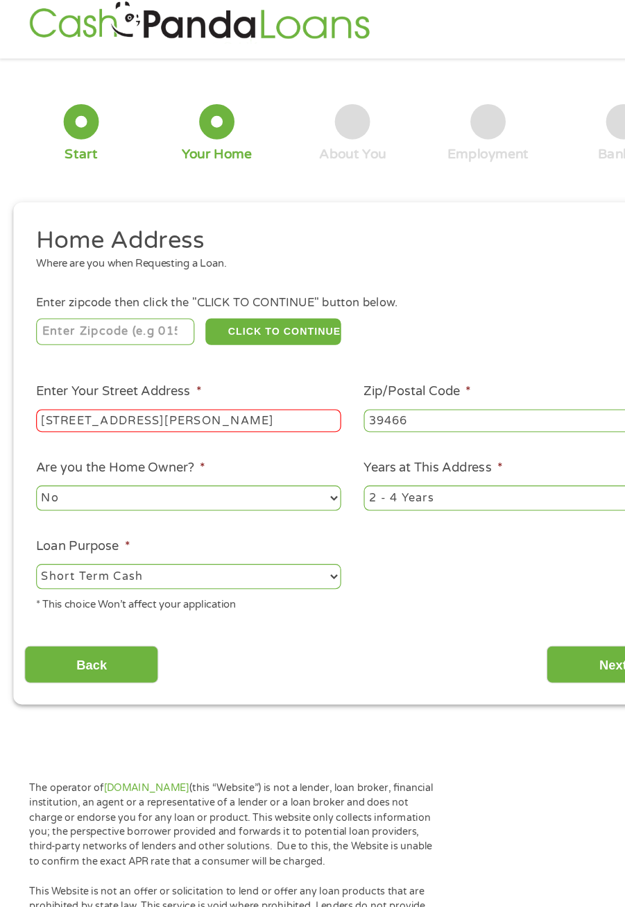
scroll to position [6, 6]
click at [210, 384] on input "[STREET_ADDRESS][PERSON_NAME]" at bounding box center [168, 380] width 270 height 21
type input "[STREET_ADDRESS][PERSON_NAME]"
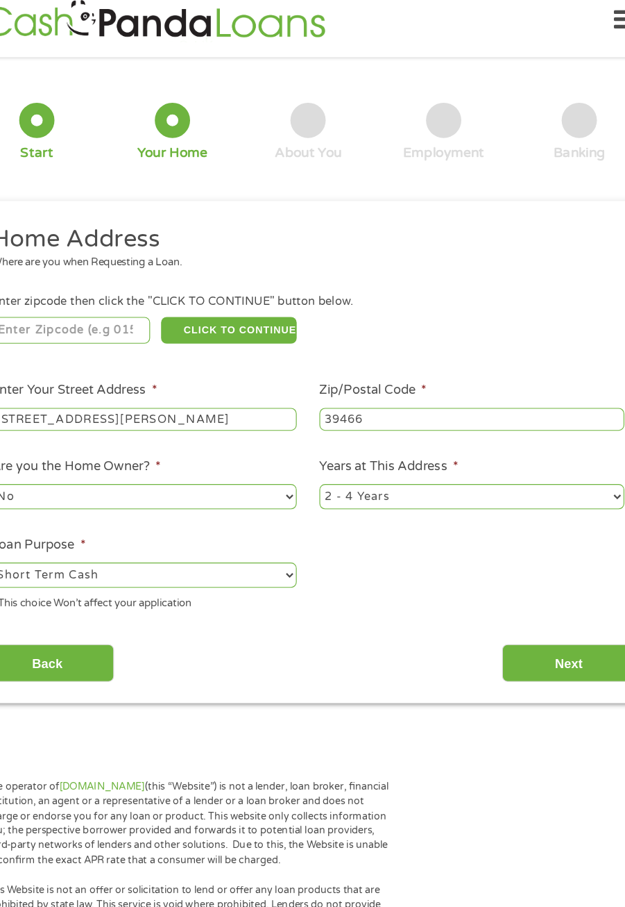
scroll to position [20, 0]
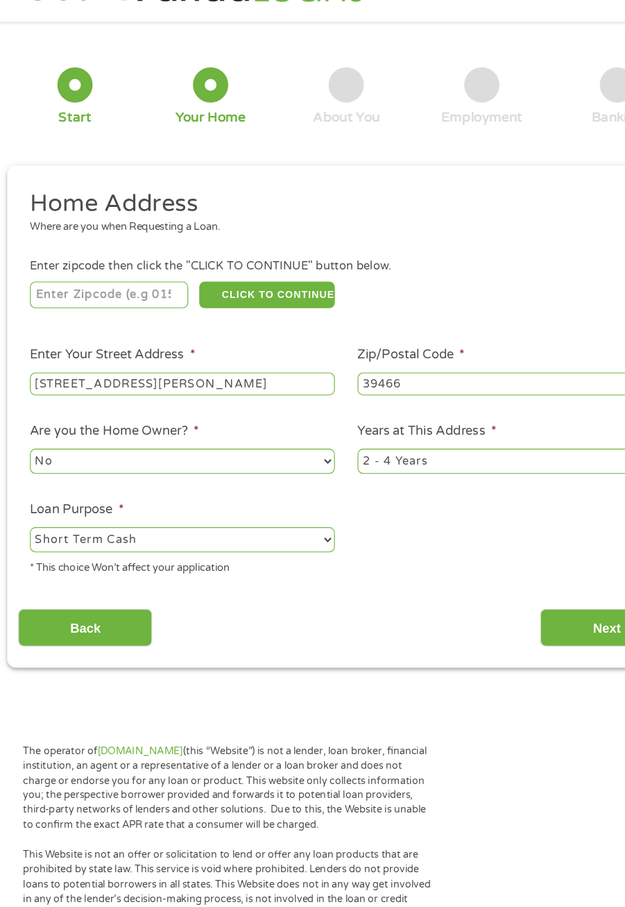
click at [267, 370] on input "[STREET_ADDRESS][PERSON_NAME]" at bounding box center [168, 366] width 270 height 21
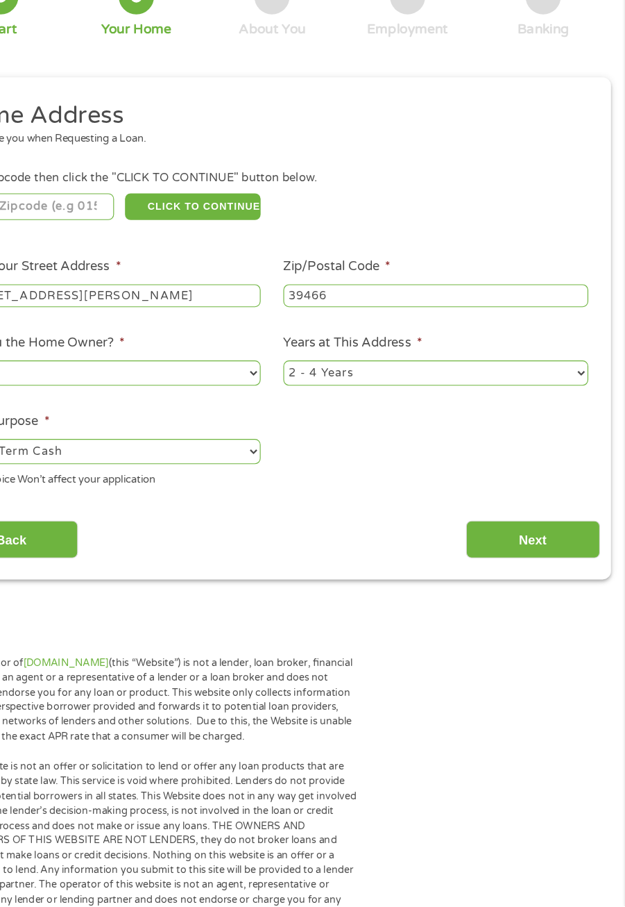
type input "_____"
click at [221, 362] on input "[STREET_ADDRESS][PERSON_NAME]" at bounding box center [168, 366] width 270 height 21
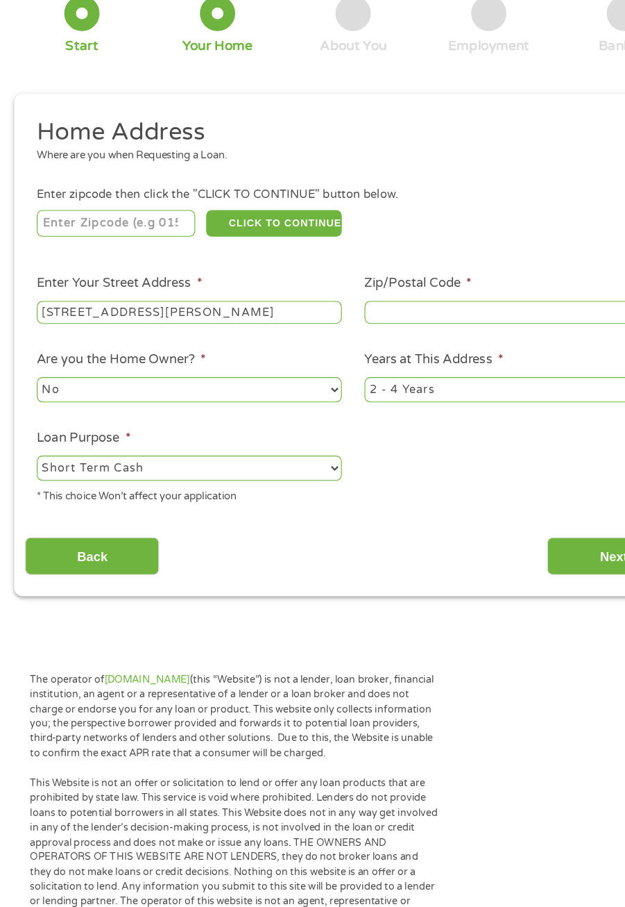
type input "[STREET_ADDRESS][PERSON_NAME]"
click at [385, 366] on input "Zip/Postal Code *" at bounding box center [458, 366] width 270 height 21
type input "_____"
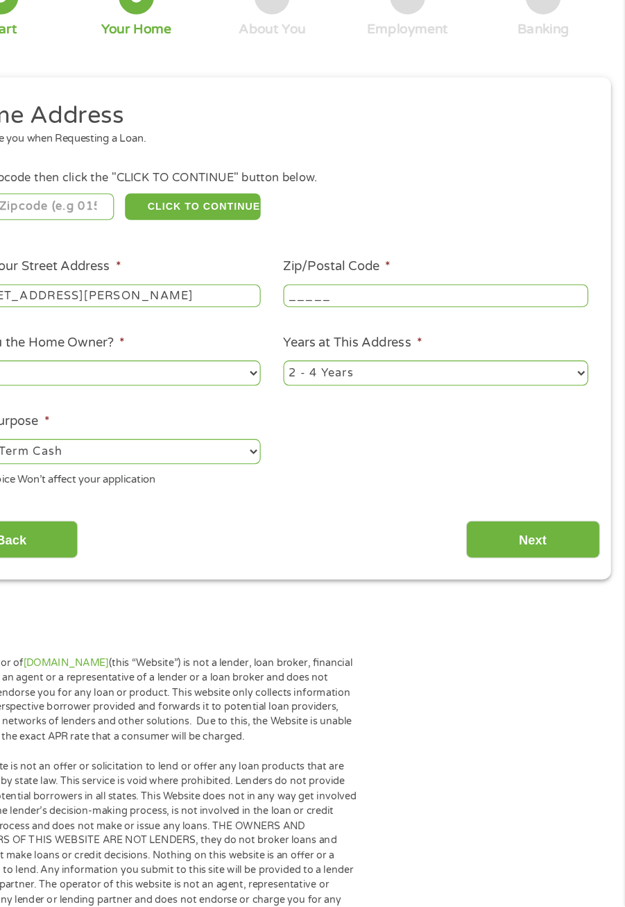
click at [535, 580] on input "Next" at bounding box center [543, 582] width 119 height 34
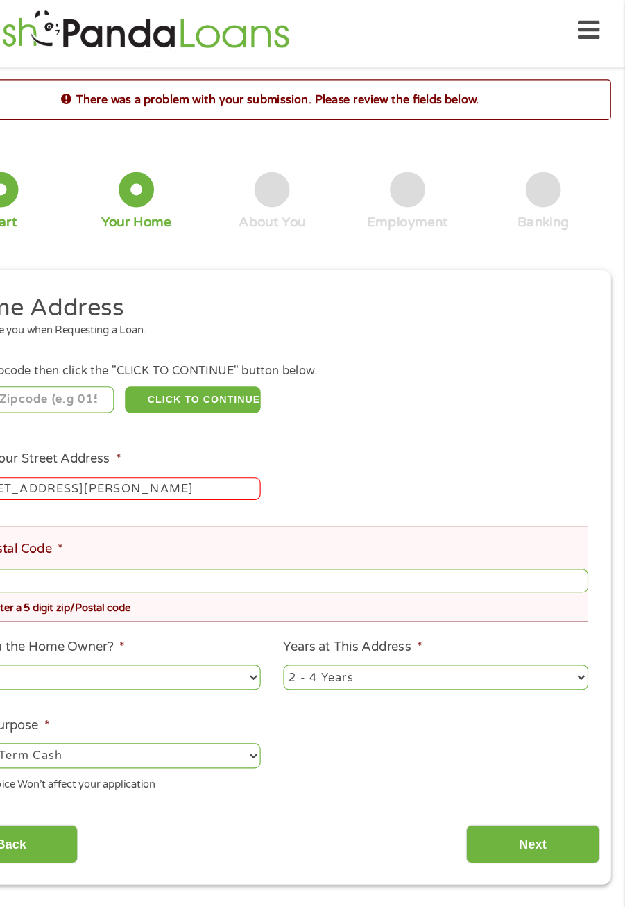
scroll to position [6, 0]
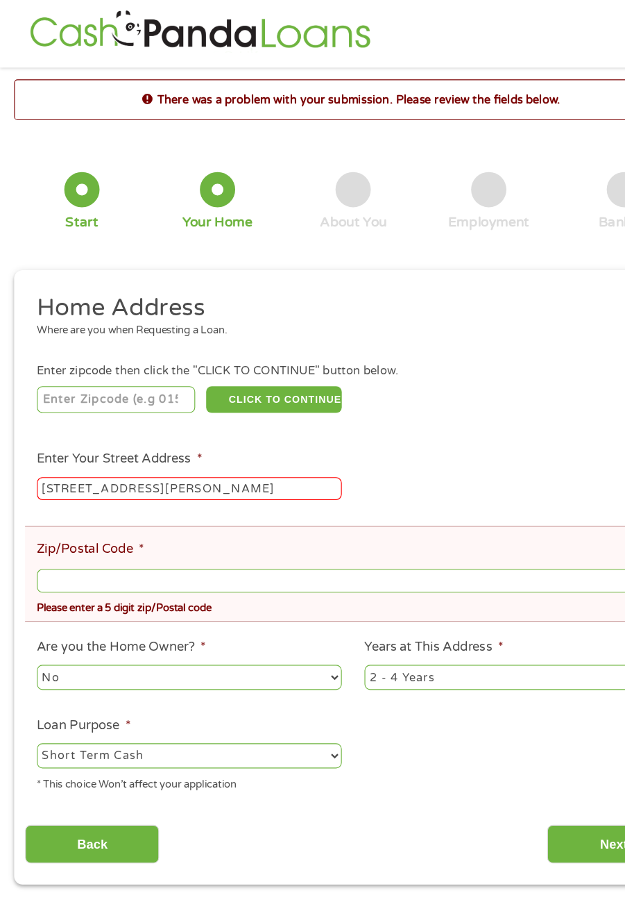
click at [211, 533] on div "Please enter a 5 digit zip/Postal code" at bounding box center [313, 536] width 560 height 19
click at [285, 521] on input "Zip/Postal Code *" at bounding box center [313, 513] width 560 height 21
click at [296, 512] on input "_____" at bounding box center [313, 513] width 560 height 21
type input "39466"
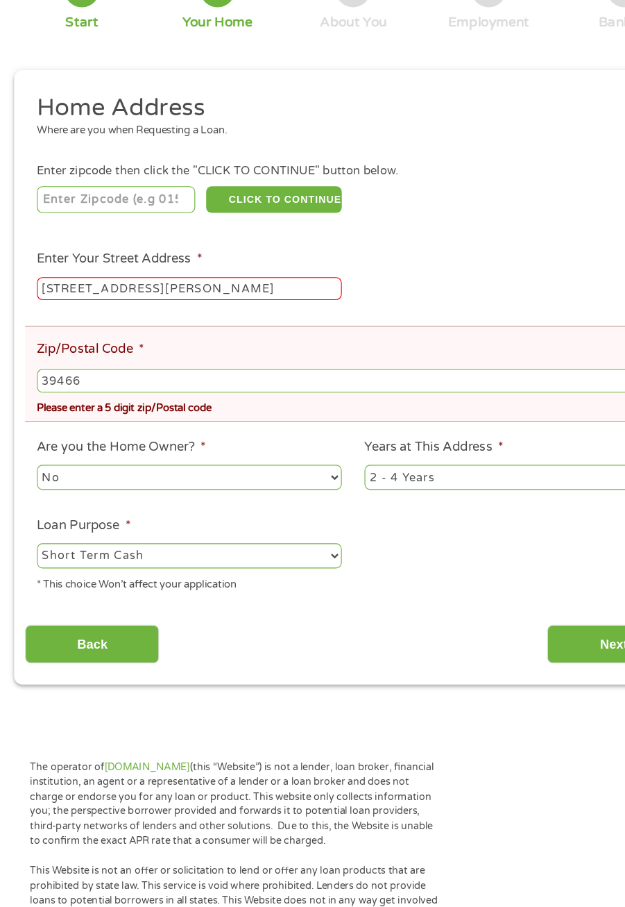
scroll to position [79, 0]
click at [505, 680] on input "Next" at bounding box center [543, 674] width 119 height 34
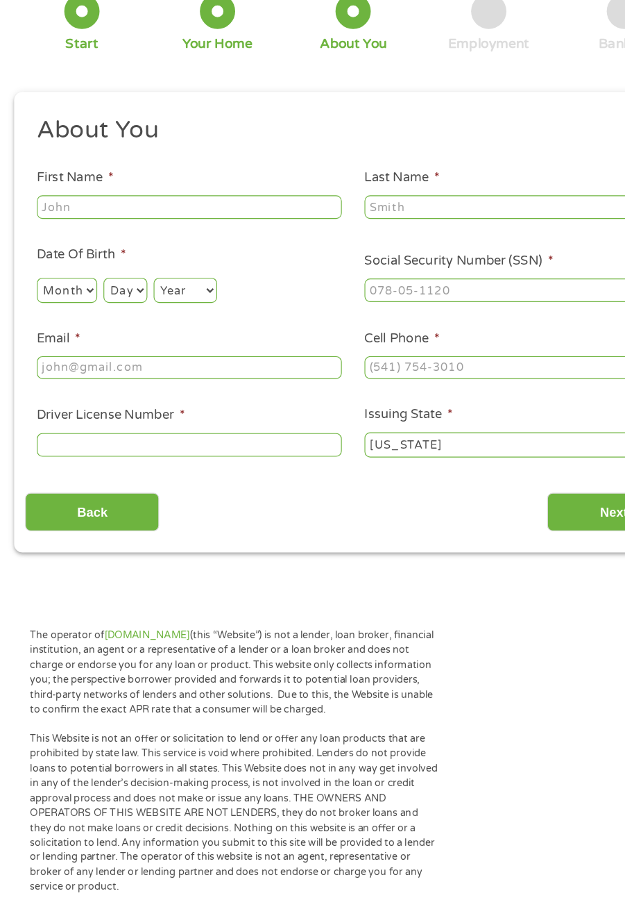
scroll to position [6, 0]
click at [77, 268] on label "First Name *" at bounding box center [67, 262] width 68 height 15
click at [77, 278] on input "First Name *" at bounding box center [168, 288] width 270 height 21
type input "Daniellbe"
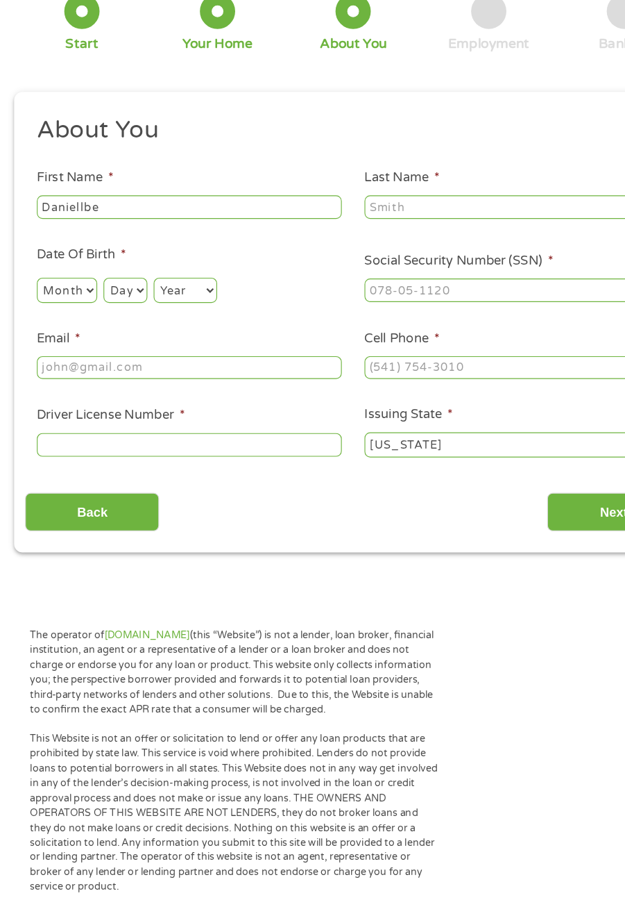
click at [507, 575] on input "Next" at bounding box center [543, 558] width 119 height 34
click at [509, 573] on input "Next" at bounding box center [543, 558] width 119 height 34
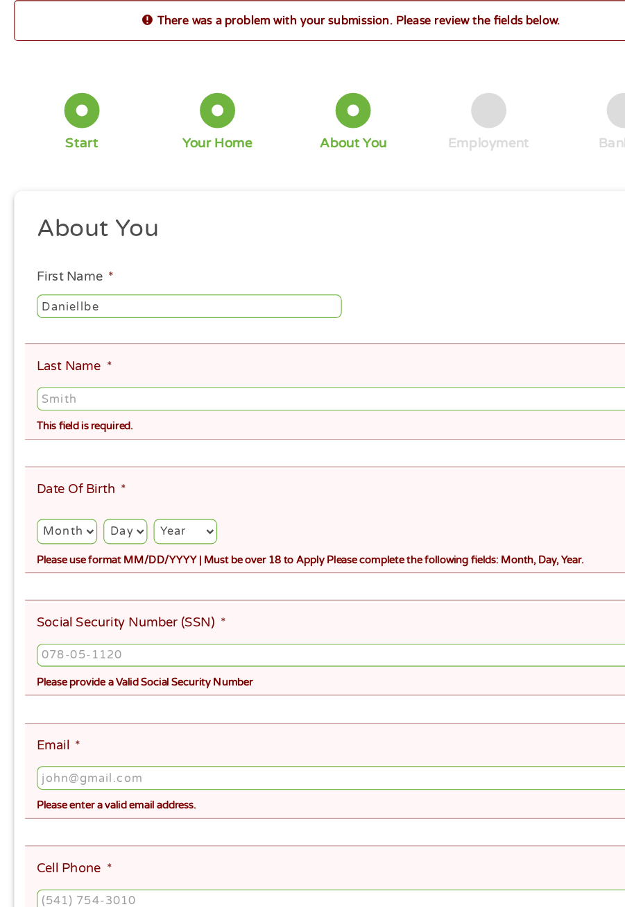
click at [295, 425] on input "Last Name *" at bounding box center [313, 422] width 560 height 21
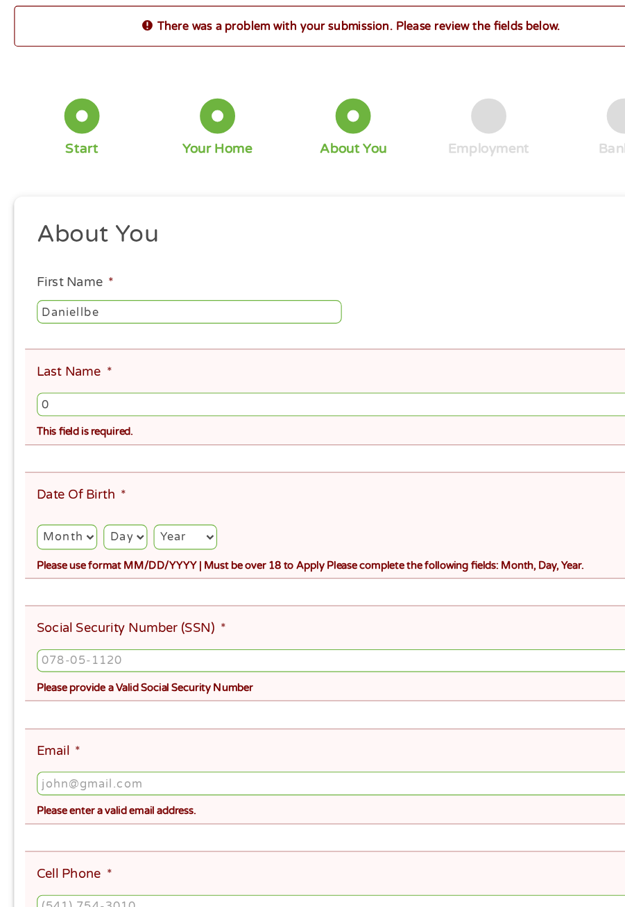
type input "0"
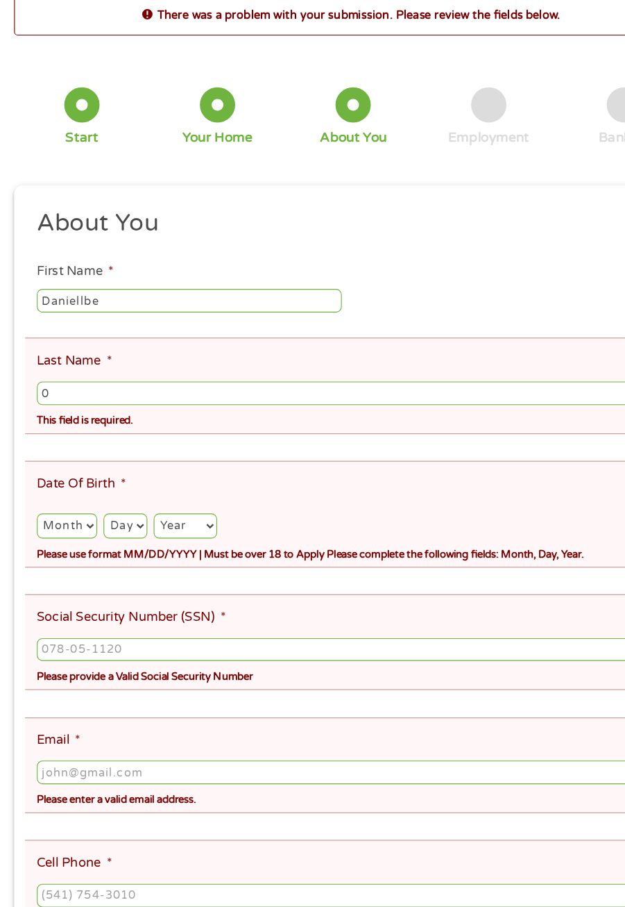
click at [183, 429] on input "0" at bounding box center [313, 422] width 560 height 21
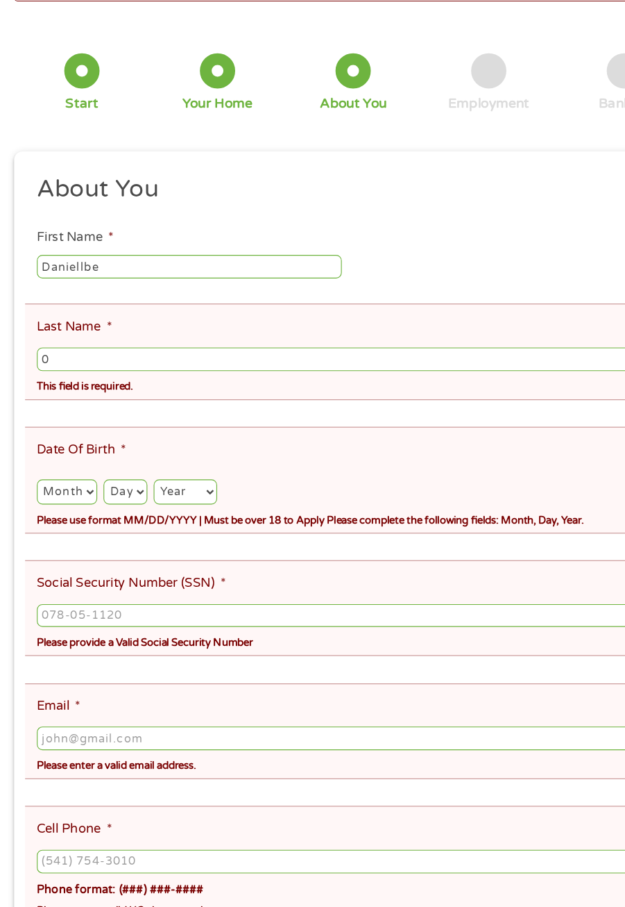
scroll to position [15, 0]
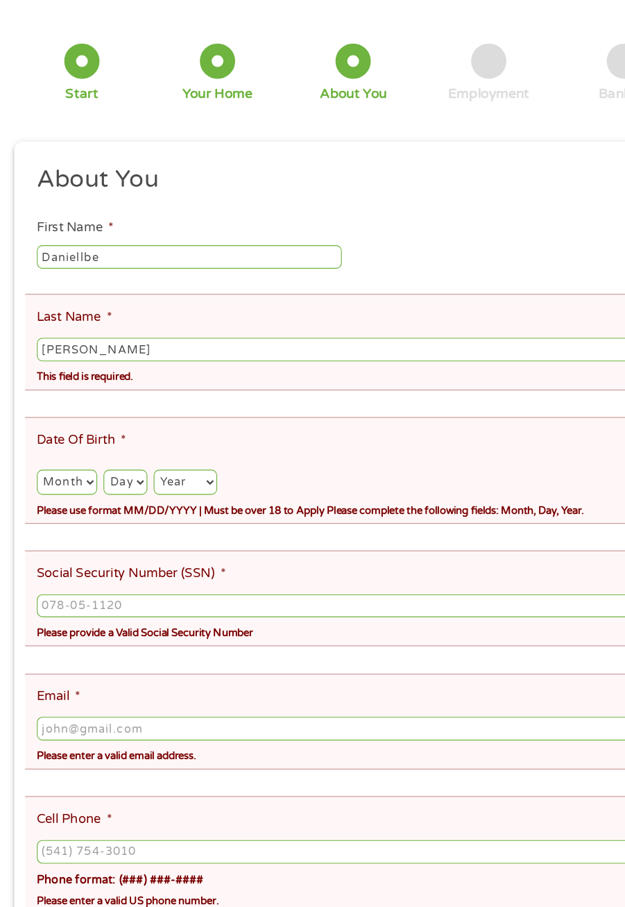
type input "[PERSON_NAME]"
click at [356, 467] on ul "About You This field is hidden when viewing the form Title * --- Choose one ---…" at bounding box center [312, 672] width 580 height 845
click at [71, 532] on select "Month 1 2 3 4 5 6 7 8 9 10 11 12" at bounding box center [59, 531] width 53 height 22
select select "2"
click at [33, 522] on select "Month 1 2 3 4 5 6 7 8 9 10 11 12" at bounding box center [59, 531] width 53 height 22
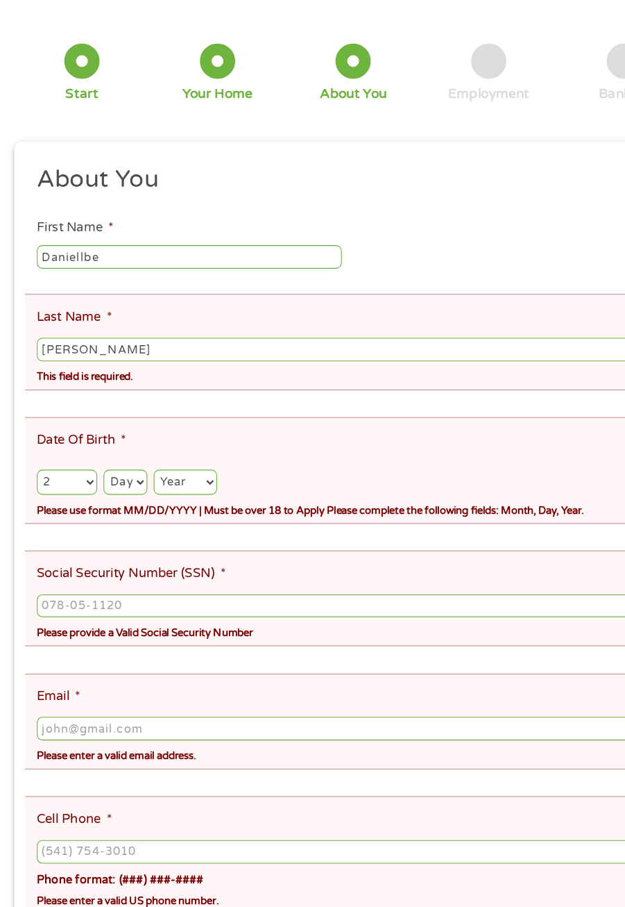
click at [119, 525] on select "Day 1 2 3 4 5 6 7 8 9 10 11 12 13 14 15 16 17 18 19 20 21 22 23 24 25 26 27 28 …" at bounding box center [111, 531] width 38 height 22
select select "20"
click at [92, 522] on select "Day 1 2 3 4 5 6 7 8 9 10 11 12 13 14 15 16 17 18 19 20 21 22 23 24 25 26 27 28 …" at bounding box center [111, 531] width 38 height 22
click at [178, 537] on select "Year [DATE] 2006 2005 2004 2003 2002 2001 2000 1999 1998 1997 1996 1995 1994 19…" at bounding box center [164, 531] width 56 height 22
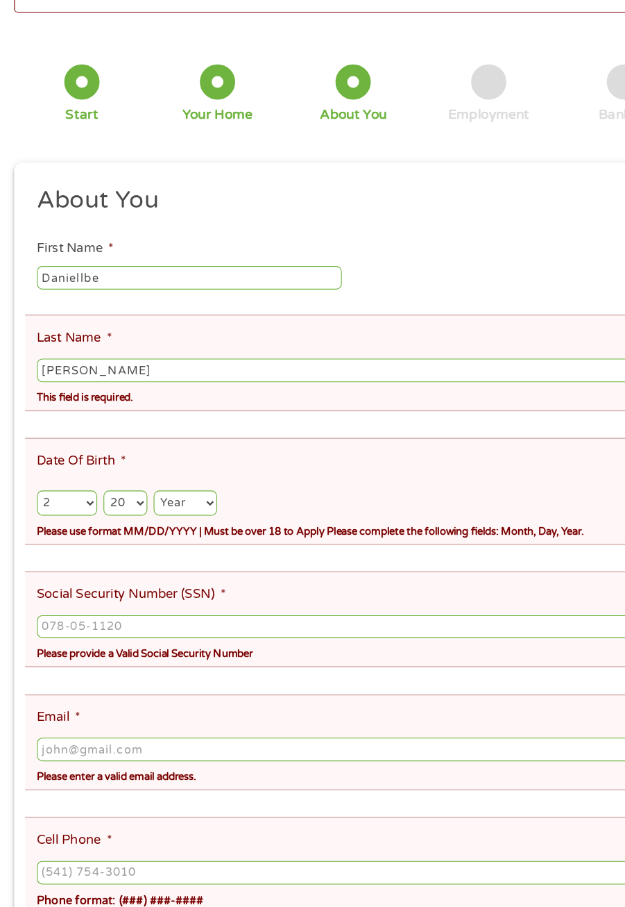
scroll to position [12, 0]
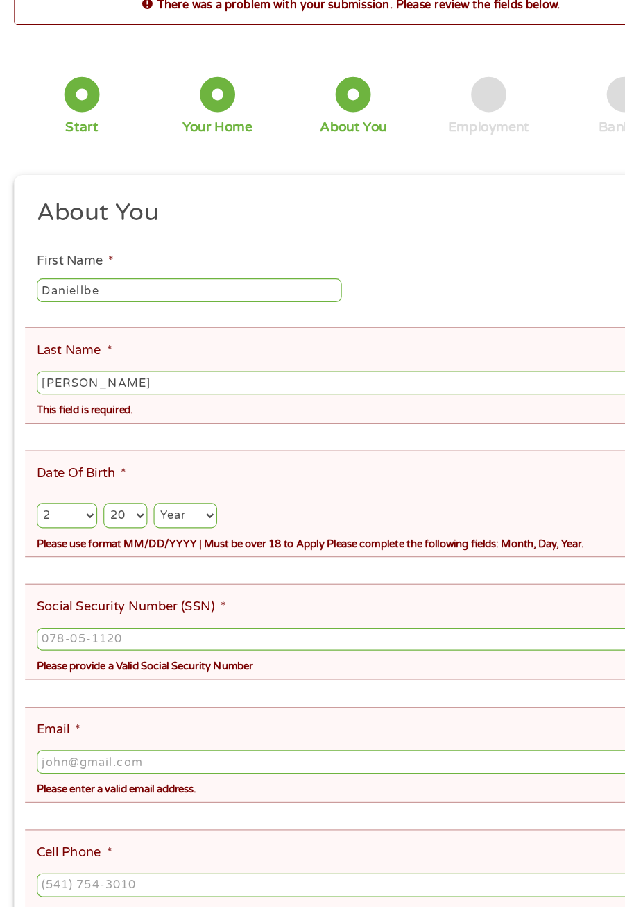
click at [169, 536] on select "Year [DATE] 2006 2005 2004 2003 2002 2001 2000 1999 1998 1997 1996 1995 1994 19…" at bounding box center [164, 534] width 56 height 22
click at [124, 655] on input "Social Security Number (SSN) *" at bounding box center [313, 644] width 560 height 21
type input "___-__-____"
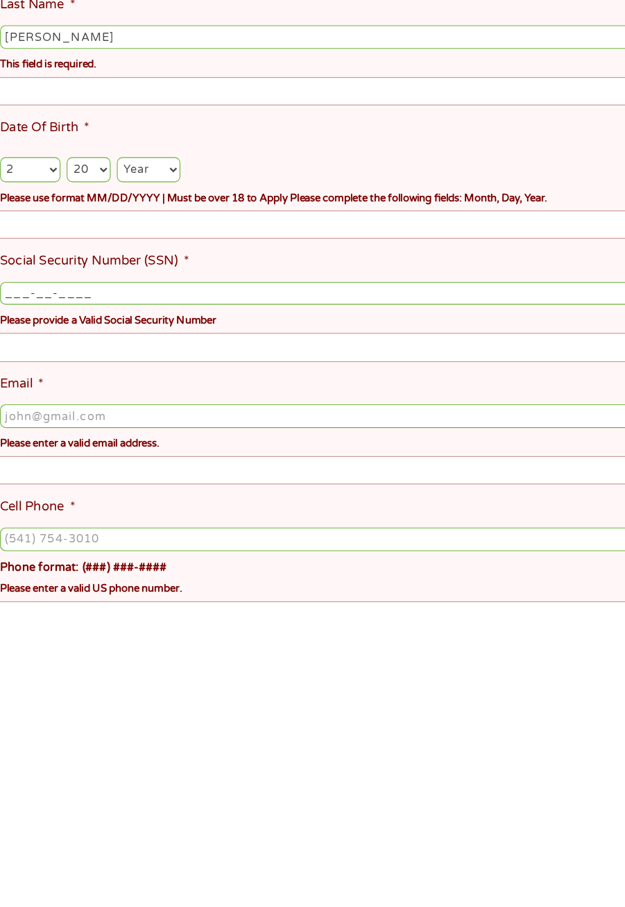
click at [203, 793] on ul "About You This field is hidden when viewing the form Title * --- Choose one ---…" at bounding box center [312, 664] width 580 height 845
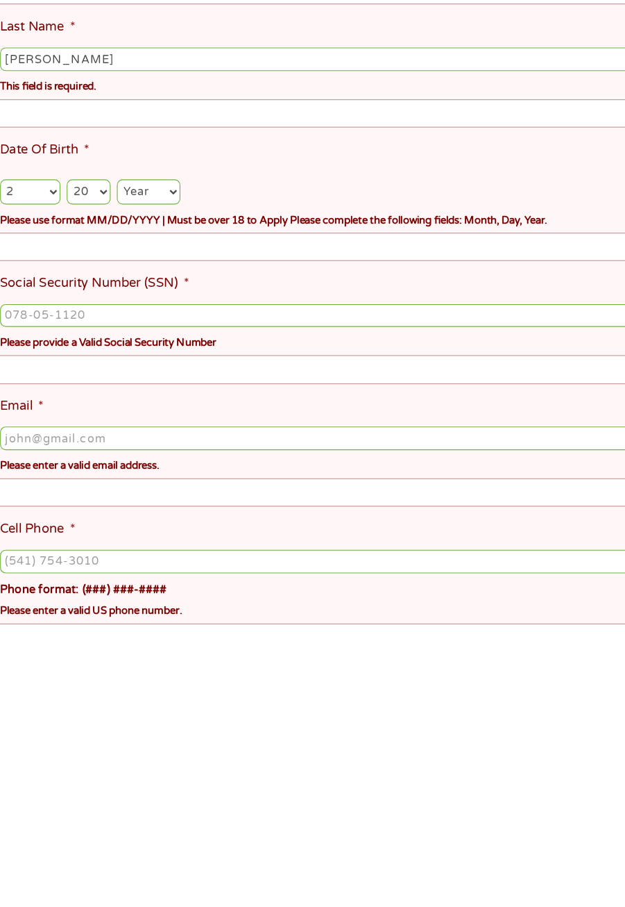
scroll to position [23, 0]
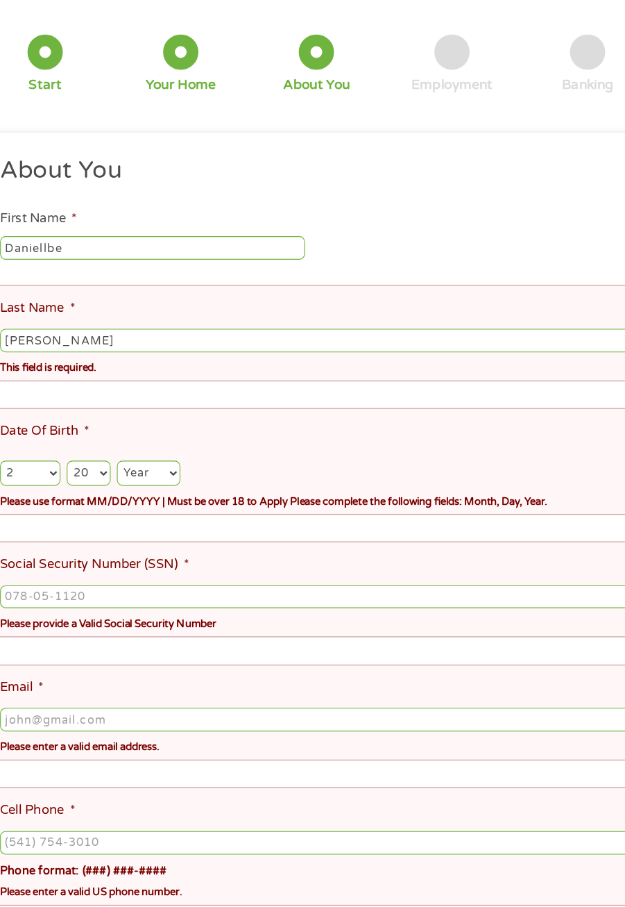
click at [182, 528] on select "Year [DATE] 2006 2005 2004 2003 2002 2001 2000 1999 1998 1997 1996 1995 1994 19…" at bounding box center [164, 523] width 56 height 22
select select "1971"
click at [136, 514] on select "Year [DATE] 2006 2005 2004 2003 2002 2001 2000 1999 1998 1997 1996 1995 1994 19…" at bounding box center [164, 523] width 56 height 22
click at [163, 440] on li "Last Name * [PERSON_NAME] This field is required." at bounding box center [307, 399] width 571 height 85
click at [564, 844] on input "Cell Phone *" at bounding box center [313, 850] width 560 height 21
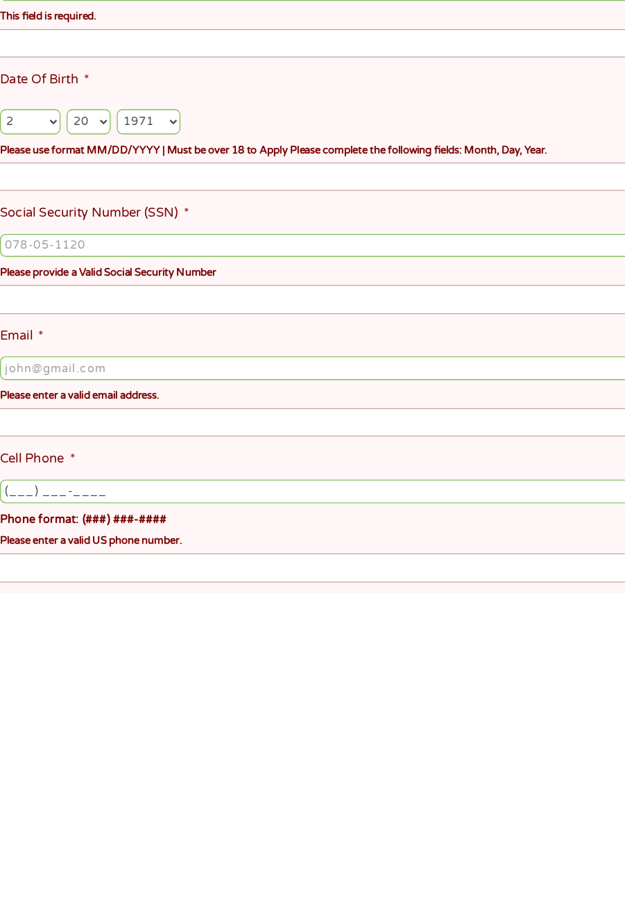
scroll to position [233, 0]
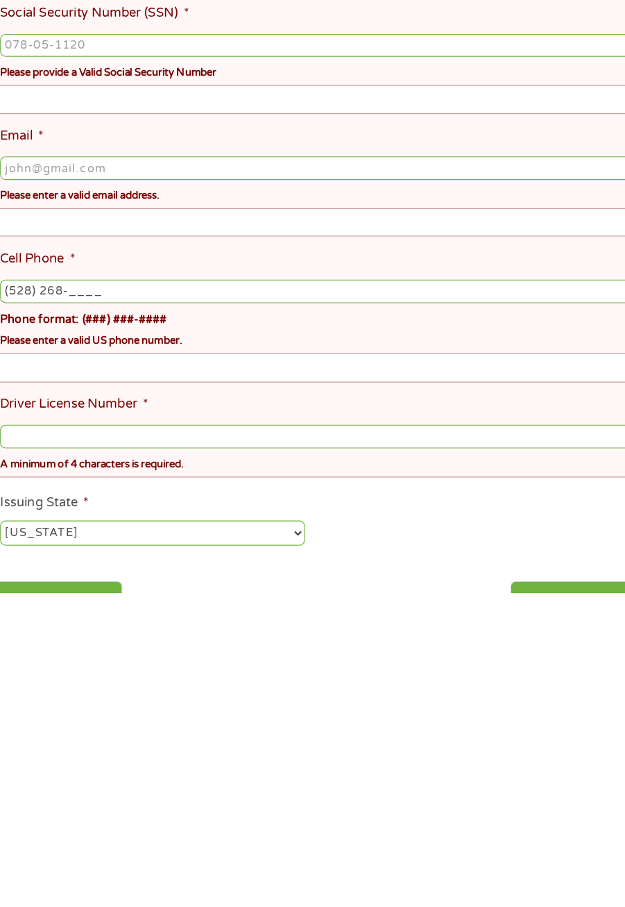
type input "(528) 268-4___"
